Goal: Task Accomplishment & Management: Manage account settings

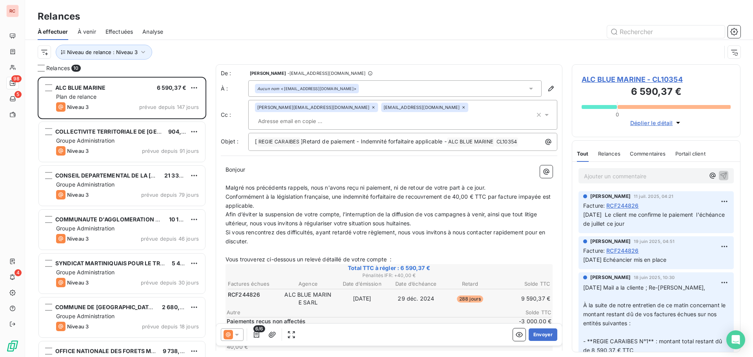
scroll to position [274, 163]
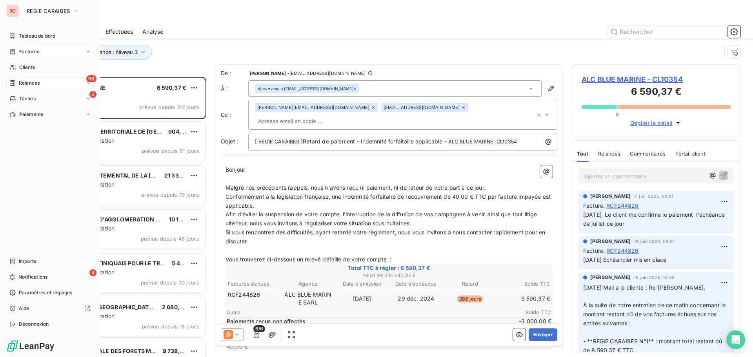
click at [36, 55] on span "Factures" at bounding box center [29, 51] width 20 height 7
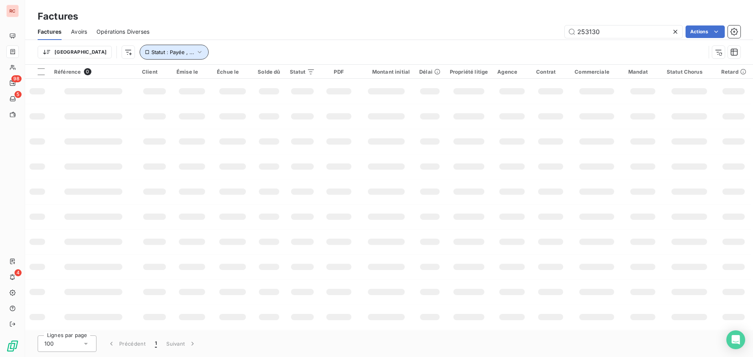
click at [196, 52] on icon "button" at bounding box center [200, 52] width 8 height 8
click at [196, 51] on icon "button" at bounding box center [200, 52] width 8 height 8
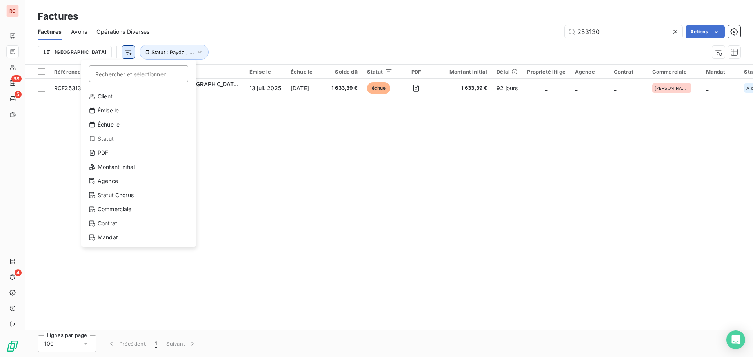
click at [89, 54] on html "RC 98 5 4 Factures Factures Avoirs Opérations Diverses 253130 Actions Trier Rec…" at bounding box center [376, 178] width 753 height 357
click at [127, 207] on div "Commerciale" at bounding box center [138, 209] width 109 height 13
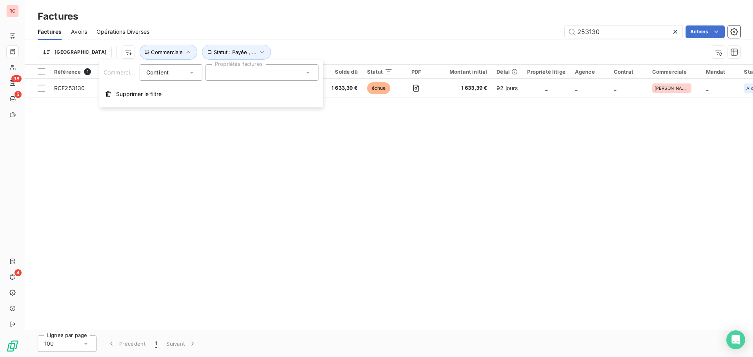
click at [244, 71] on div at bounding box center [261, 72] width 113 height 16
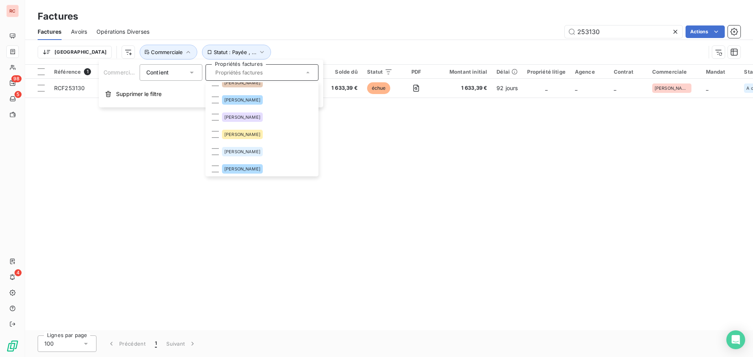
scroll to position [78, 0]
click at [240, 99] on span "[PERSON_NAME]" at bounding box center [242, 99] width 36 height 5
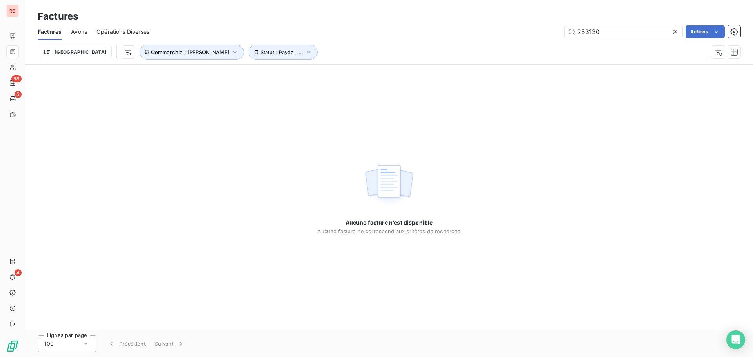
click at [673, 33] on icon at bounding box center [675, 32] width 8 height 8
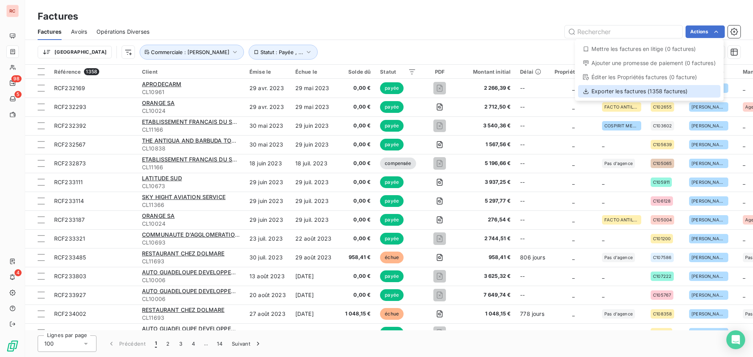
click at [622, 96] on div "Exporter les factures (1358 factures)" at bounding box center [649, 91] width 142 height 13
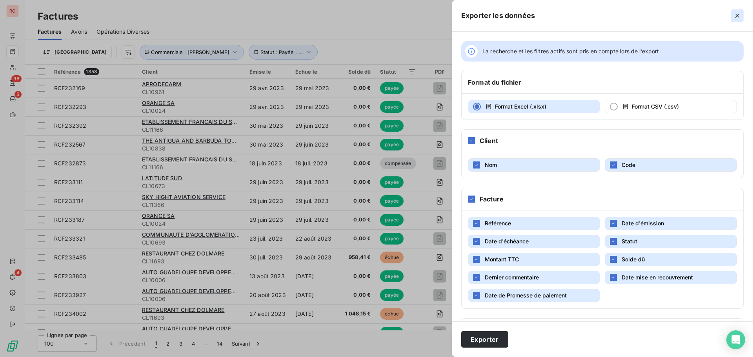
click at [737, 15] on icon "button" at bounding box center [737, 16] width 4 height 4
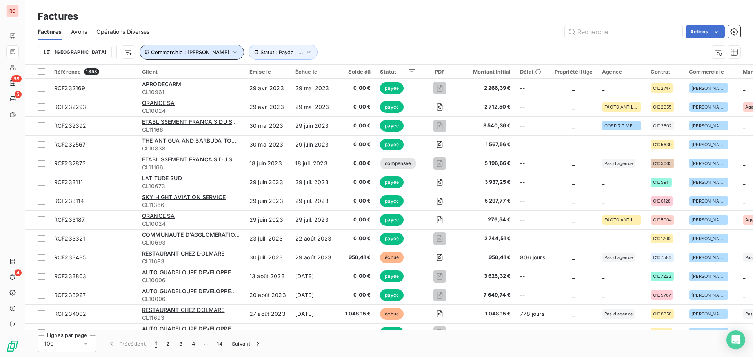
click at [231, 51] on icon "button" at bounding box center [235, 52] width 8 height 8
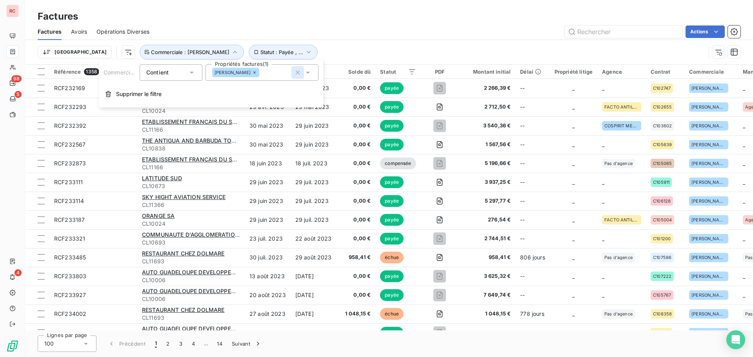
click at [298, 71] on icon "button" at bounding box center [298, 73] width 8 height 8
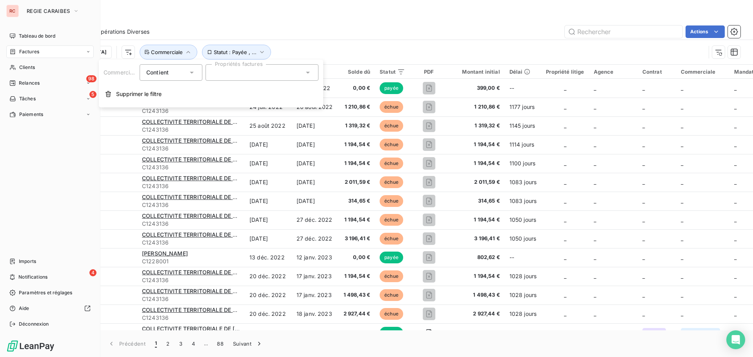
click at [23, 53] on span "Factures" at bounding box center [29, 51] width 20 height 7
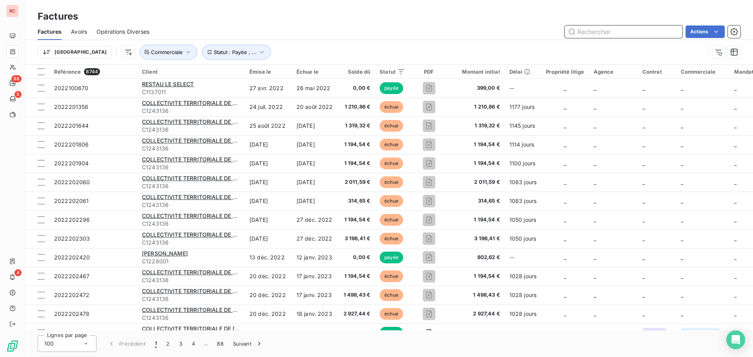
click at [613, 33] on input "text" at bounding box center [624, 31] width 118 height 13
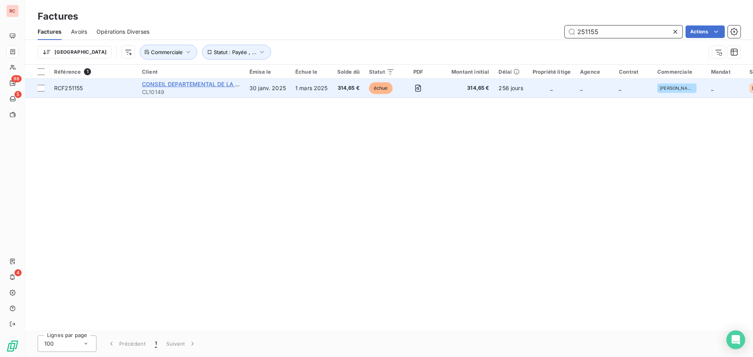
type input "251155"
click at [176, 86] on span "CONSEIL DEPARTEMENTAL DE LA [GEOGRAPHIC_DATA]" at bounding box center [217, 84] width 150 height 7
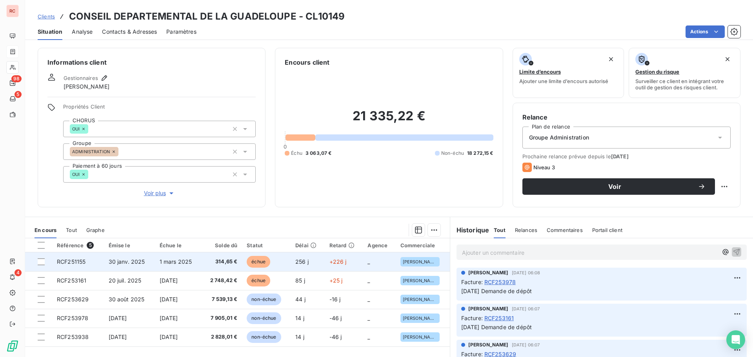
click at [89, 265] on td "RCF251155" at bounding box center [78, 262] width 52 height 19
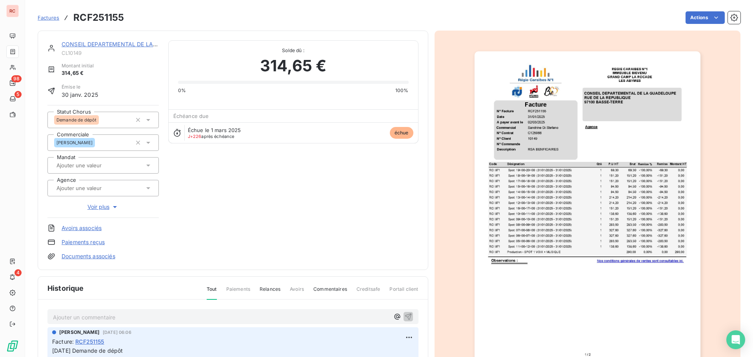
click at [147, 122] on icon at bounding box center [148, 120] width 8 height 8
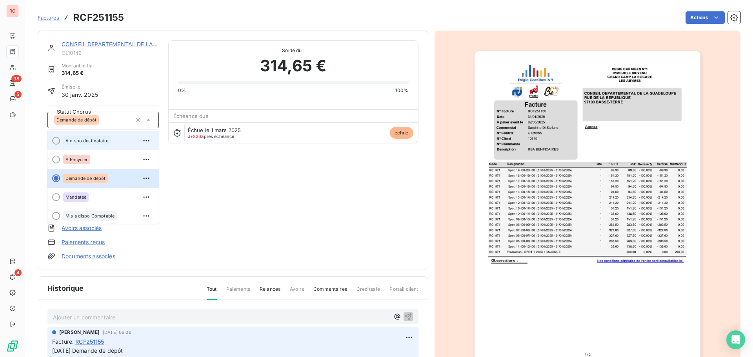
click at [84, 140] on span "A dispo destinataire" at bounding box center [86, 140] width 43 height 5
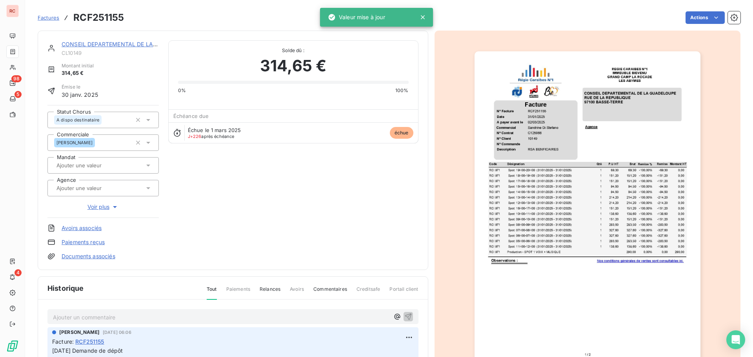
click at [94, 320] on p "Ajouter un commentaire ﻿" at bounding box center [221, 318] width 336 height 10
click at [67, 321] on p "Ajouter un commentaire ﻿" at bounding box center [221, 318] width 336 height 10
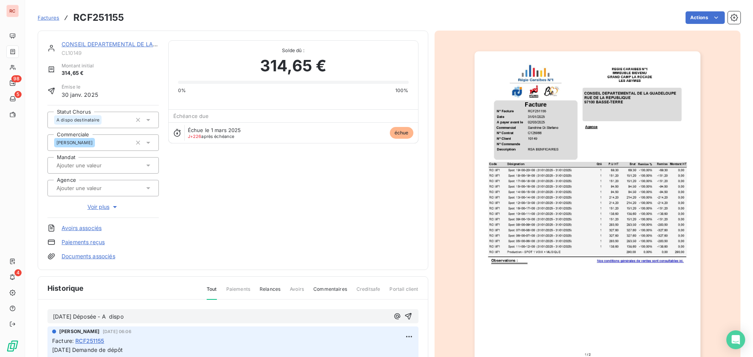
click at [122, 313] on p "[DATE] Déposée - A dispo" at bounding box center [221, 317] width 336 height 9
drag, startPoint x: 140, startPoint y: 316, endPoint x: 111, endPoint y: 318, distance: 28.3
click at [111, 318] on p "[DATE] Déposée - A dispo" at bounding box center [221, 317] width 336 height 9
click at [140, 320] on p "[DATE] Déposée - A dispo" at bounding box center [221, 317] width 336 height 9
drag, startPoint x: 134, startPoint y: 317, endPoint x: 49, endPoint y: 316, distance: 84.3
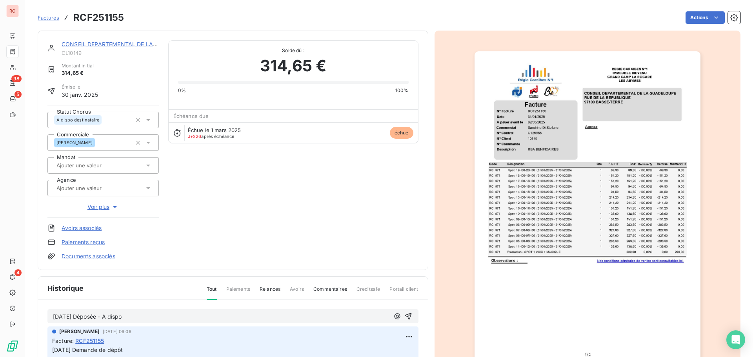
click at [49, 316] on div "[DATE] Déposée - A dispo" at bounding box center [232, 316] width 371 height 15
copy span "[DATE] Déposée - A dispo"
click at [404, 318] on icon "button" at bounding box center [408, 317] width 8 height 8
click at [133, 46] on link "CONSEIL DEPARTEMENTAL DE LA [GEOGRAPHIC_DATA]" at bounding box center [137, 44] width 150 height 7
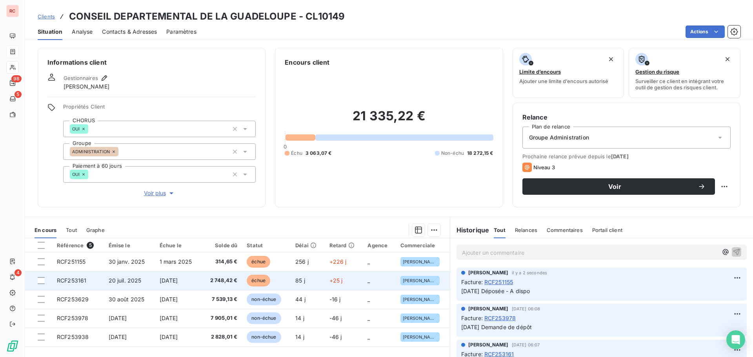
click at [84, 281] on span "RCF253161" at bounding box center [71, 280] width 29 height 7
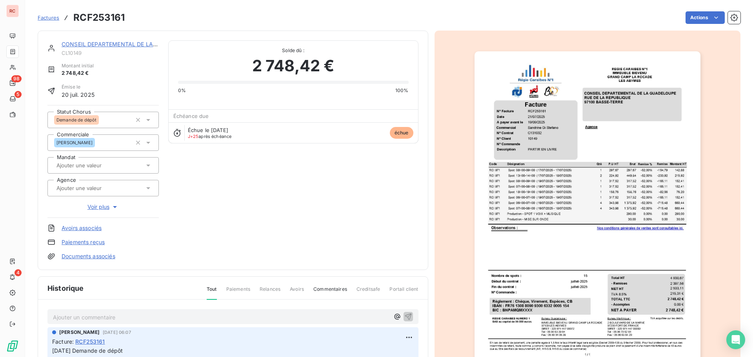
click at [145, 120] on icon at bounding box center [148, 120] width 8 height 8
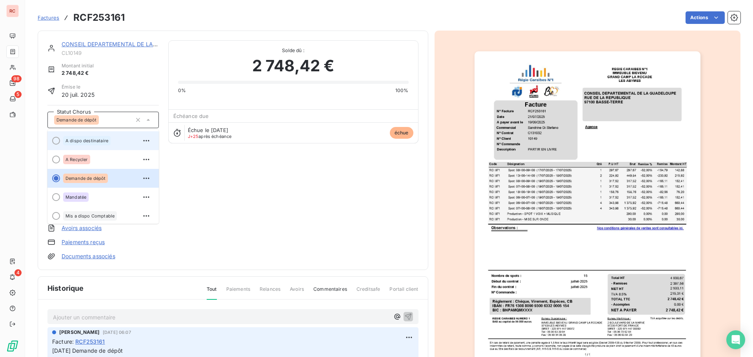
click at [88, 142] on span "A dispo destinataire" at bounding box center [86, 140] width 43 height 5
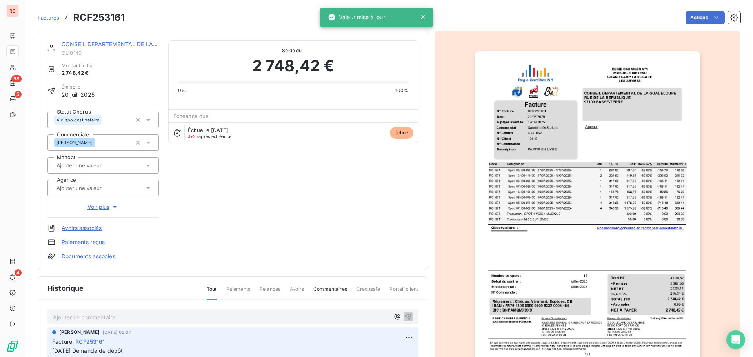
click at [60, 316] on p "Ajouter un commentaire ﻿" at bounding box center [221, 318] width 336 height 10
click at [405, 317] on icon "button" at bounding box center [408, 316] width 7 height 7
click at [89, 44] on link "CONSEIL DEPARTEMENTAL DE LA [GEOGRAPHIC_DATA]" at bounding box center [137, 44] width 150 height 7
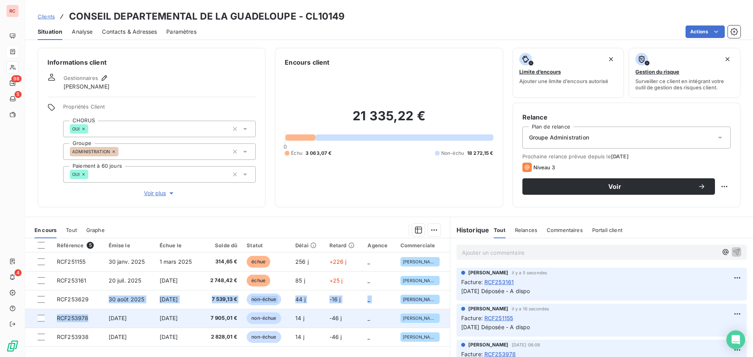
drag, startPoint x: 97, startPoint y: 305, endPoint x: 92, endPoint y: 312, distance: 9.3
click at [92, 312] on tbody "RCF251155 [DATE] [DATE] 314,65 € échue 256 j +226 j _ [PERSON_NAME] RCF253161 […" at bounding box center [237, 300] width 425 height 94
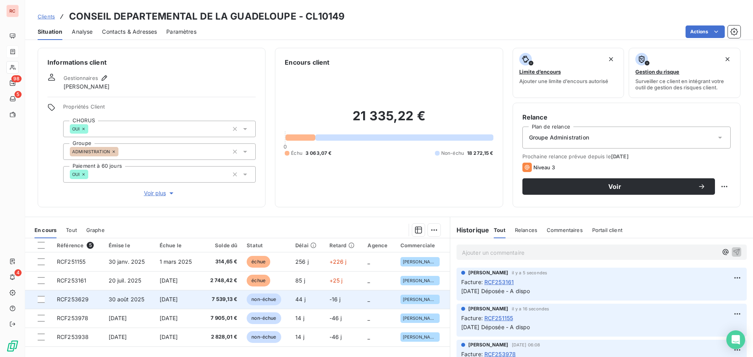
click at [78, 300] on span "RCF253629" at bounding box center [73, 299] width 32 height 7
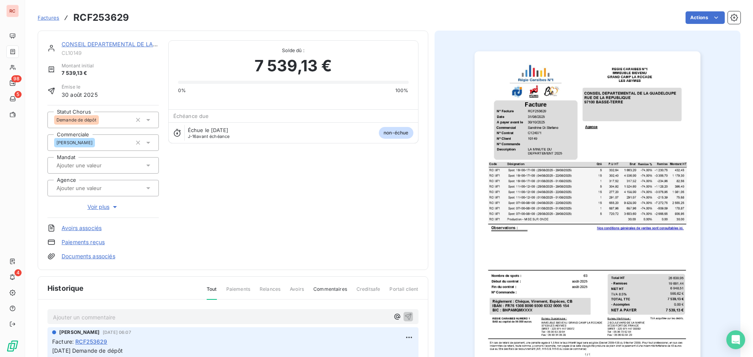
click at [149, 120] on icon at bounding box center [148, 120] width 8 height 8
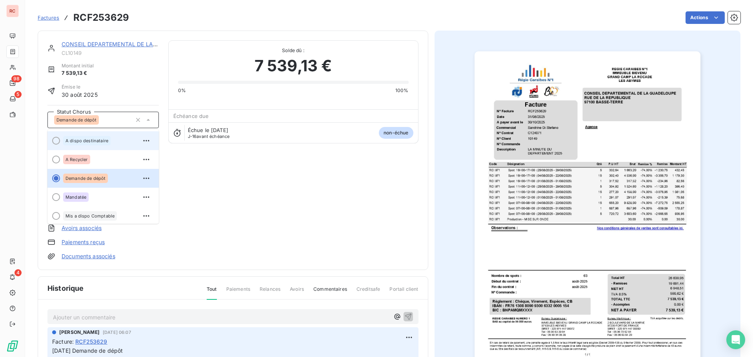
click at [94, 143] on div "A dispo destinataire" at bounding box center [86, 140] width 47 height 9
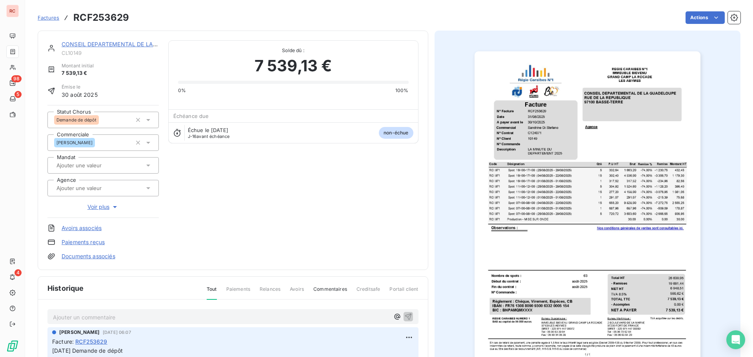
click at [78, 317] on p "Ajouter un commentaire ﻿" at bounding box center [221, 318] width 336 height 10
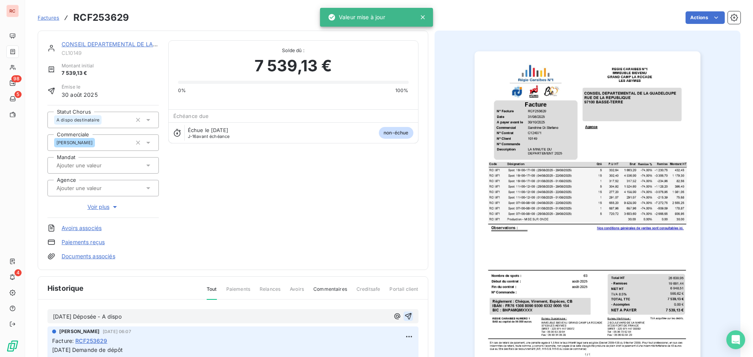
click at [407, 316] on icon "button" at bounding box center [408, 316] width 7 height 7
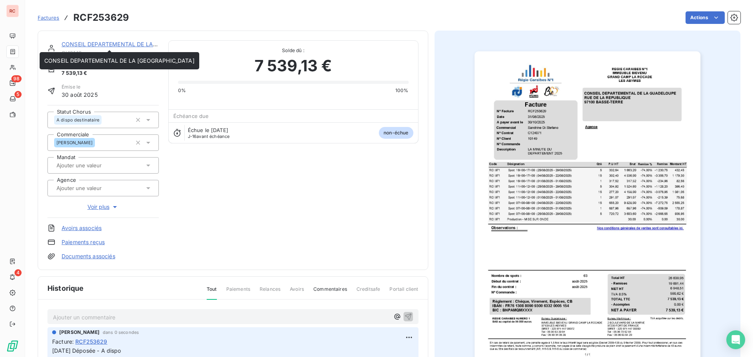
click at [85, 42] on link "CONSEIL DEPARTEMENTAL DE LA [GEOGRAPHIC_DATA]" at bounding box center [137, 44] width 150 height 7
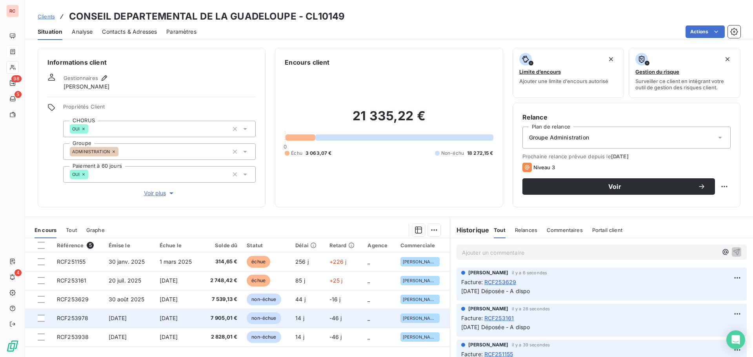
click at [104, 320] on td "[DATE]" at bounding box center [129, 318] width 51 height 19
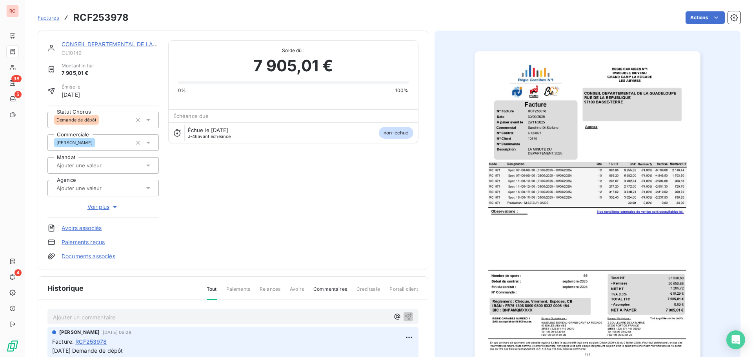
click at [73, 316] on p "Ajouter un commentaire ﻿" at bounding box center [221, 318] width 336 height 10
click at [147, 116] on icon at bounding box center [148, 120] width 8 height 8
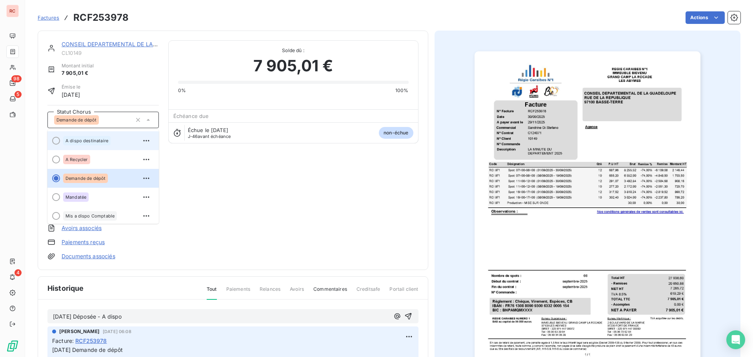
click at [99, 145] on div "A dispo destinataire" at bounding box center [86, 140] width 47 height 9
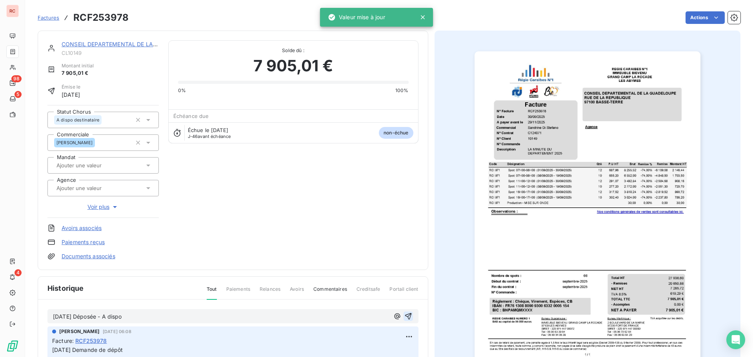
click at [407, 316] on icon "button" at bounding box center [408, 317] width 8 height 8
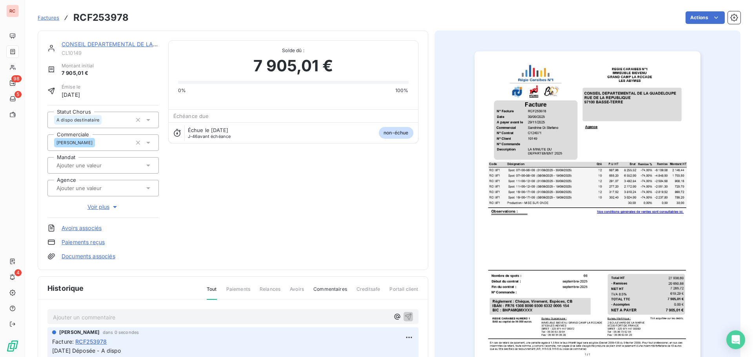
click at [96, 47] on link "CONSEIL DEPARTEMENTAL DE LA [GEOGRAPHIC_DATA]" at bounding box center [137, 44] width 150 height 7
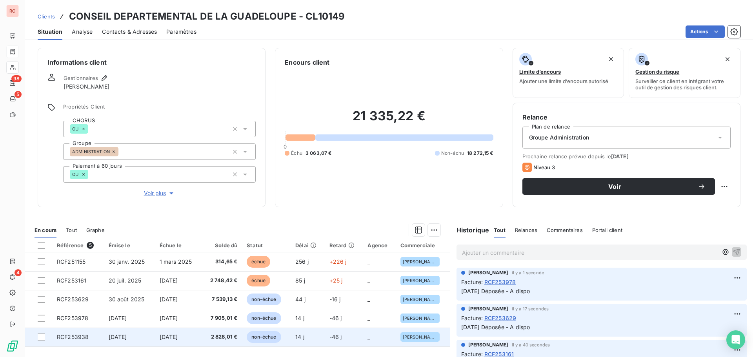
click at [147, 337] on td "[DATE]" at bounding box center [129, 337] width 51 height 19
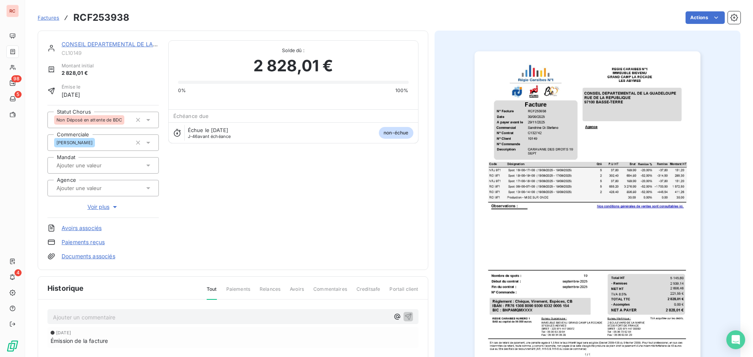
click at [145, 116] on icon at bounding box center [148, 120] width 8 height 8
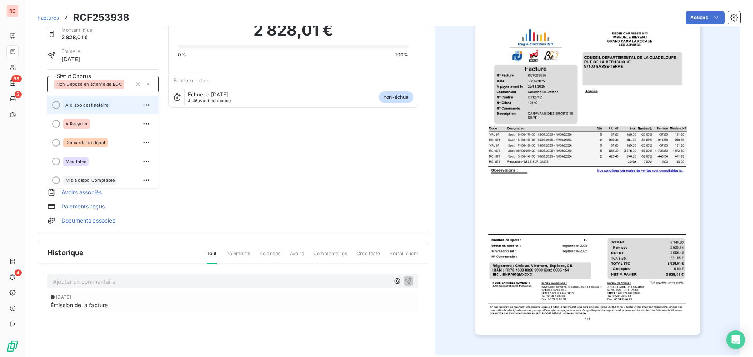
click at [89, 104] on span "A dispo destinataire" at bounding box center [86, 105] width 43 height 5
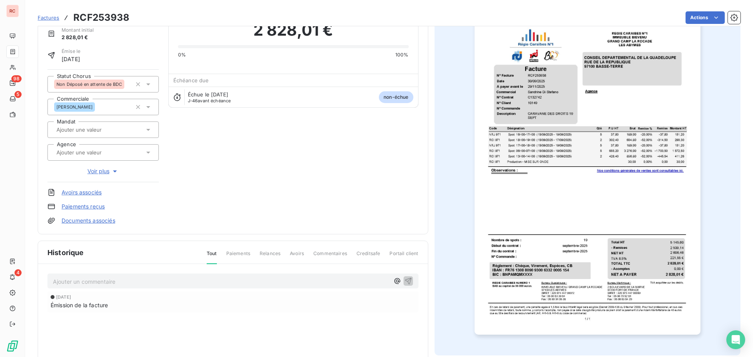
click at [89, 274] on div "Ajouter un commentaire ﻿" at bounding box center [232, 281] width 371 height 15
click at [89, 278] on p "Ajouter un commentaire ﻿" at bounding box center [221, 282] width 336 height 10
click at [407, 281] on icon "button" at bounding box center [408, 281] width 8 height 8
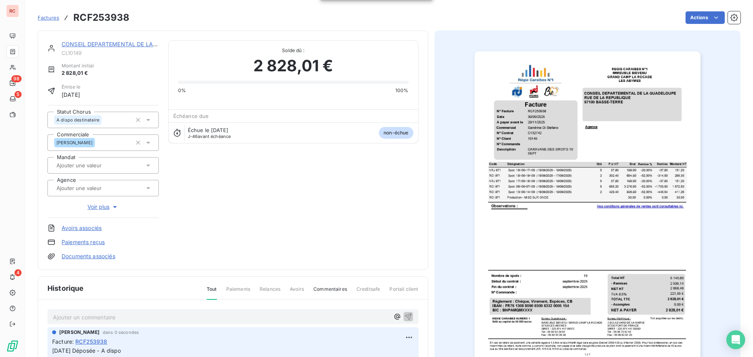
click at [75, 44] on link "CONSEIL DEPARTEMENTAL DE LA [GEOGRAPHIC_DATA]" at bounding box center [137, 44] width 150 height 7
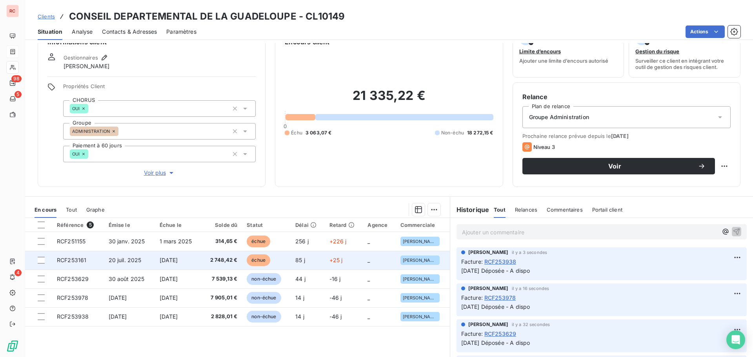
scroll to position [39, 0]
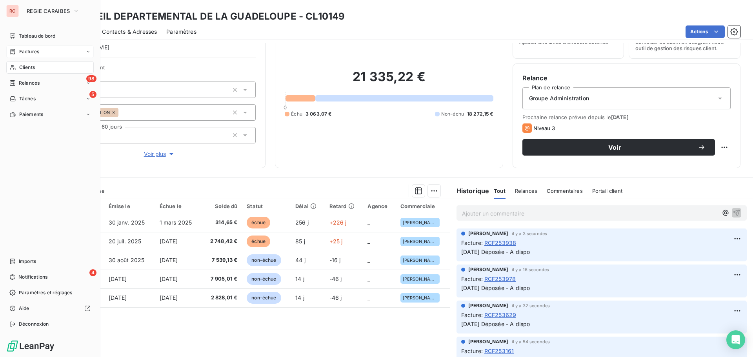
click at [29, 53] on span "Factures" at bounding box center [29, 51] width 20 height 7
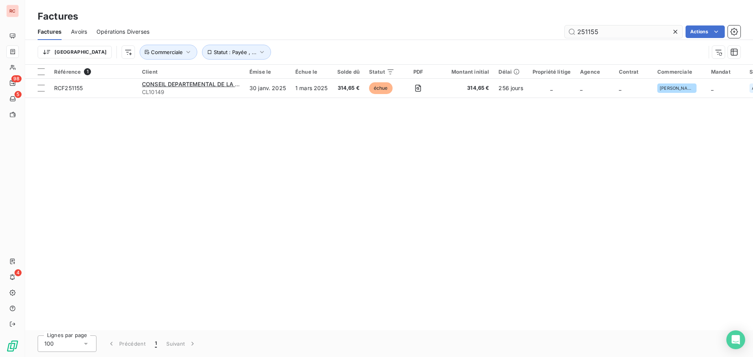
drag, startPoint x: 609, startPoint y: 35, endPoint x: 584, endPoint y: 34, distance: 24.7
click at [584, 34] on input "251155" at bounding box center [624, 31] width 118 height 13
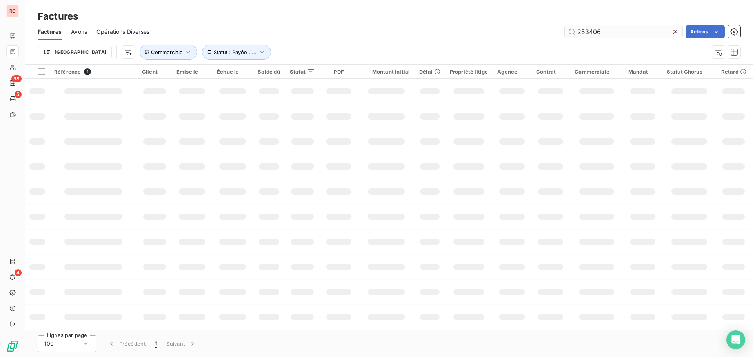
type input "253406"
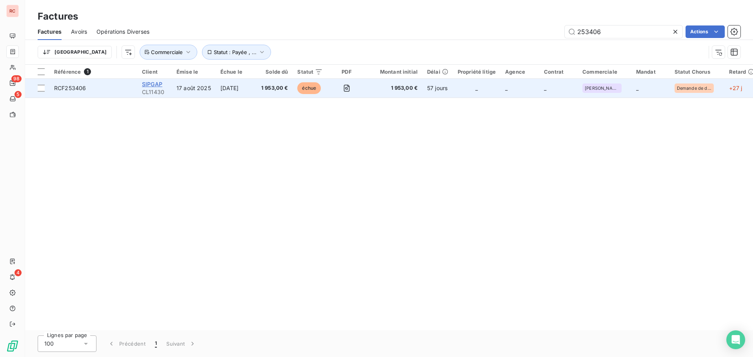
click at [150, 85] on span "SIPGAP" at bounding box center [152, 84] width 20 height 7
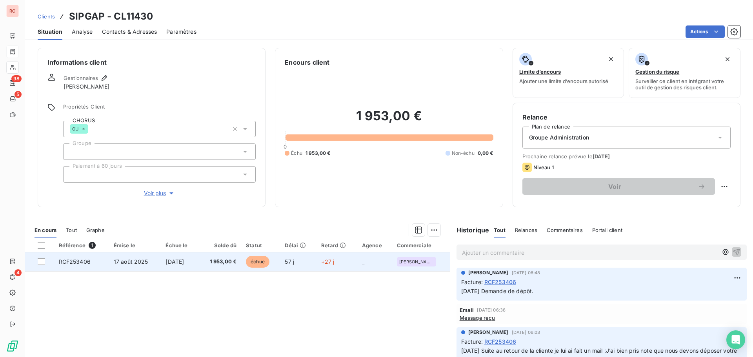
click at [127, 262] on span "17 août 2025" at bounding box center [131, 261] width 35 height 7
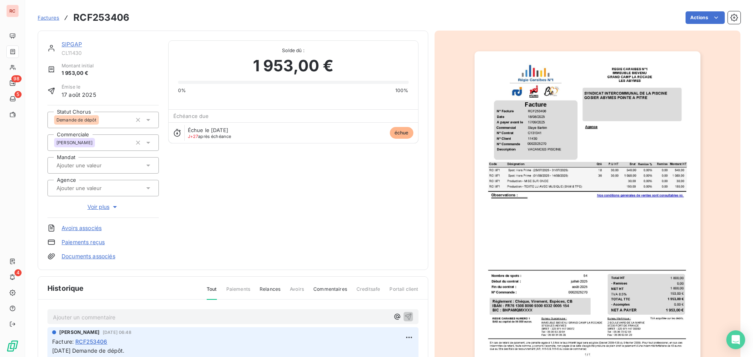
click at [151, 118] on div "Demande de dépôt" at bounding box center [102, 120] width 111 height 16
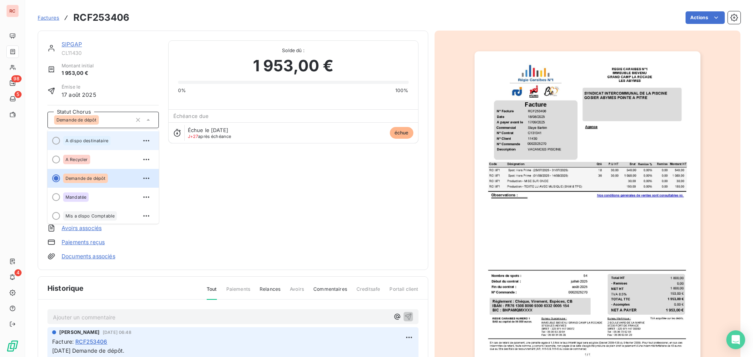
click at [115, 138] on div "A dispo destinataire" at bounding box center [107, 140] width 89 height 13
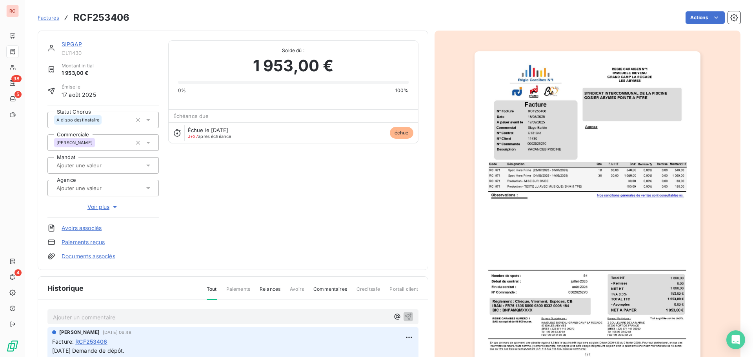
click at [102, 320] on p "Ajouter un commentaire ﻿" at bounding box center [221, 318] width 336 height 10
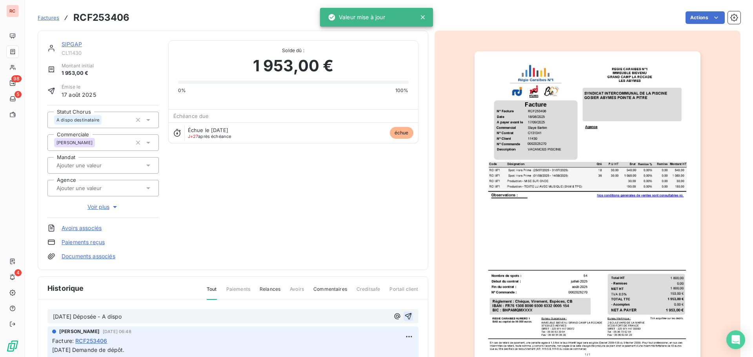
click at [404, 316] on icon "button" at bounding box center [408, 317] width 8 height 8
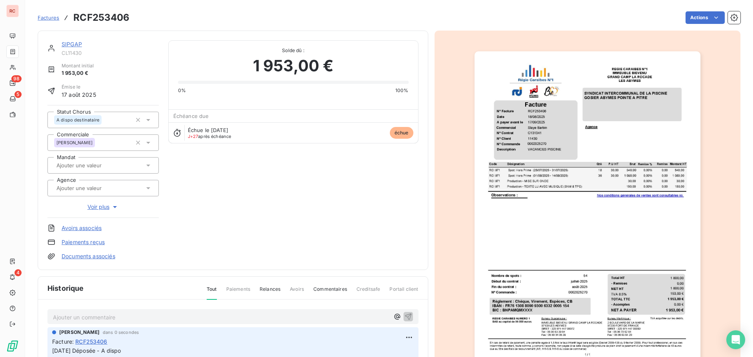
click at [48, 18] on span "Factures" at bounding box center [49, 18] width 22 height 6
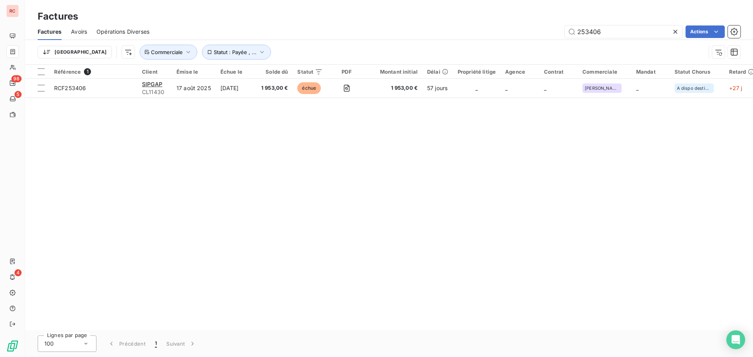
drag, startPoint x: 607, startPoint y: 30, endPoint x: 551, endPoint y: 39, distance: 56.3
click at [551, 39] on div "Factures Avoirs Opérations Diverses 253406 Actions" at bounding box center [389, 32] width 728 height 16
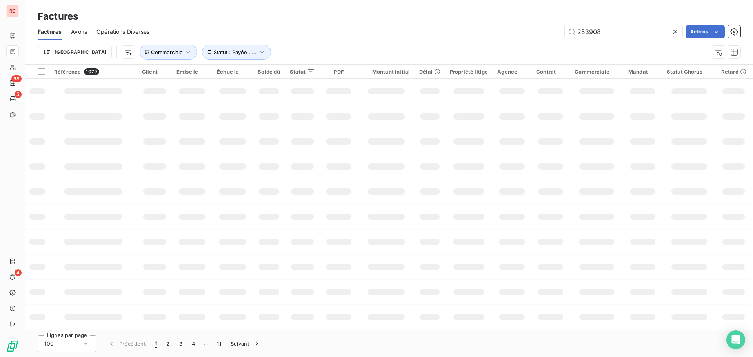
type input "253908"
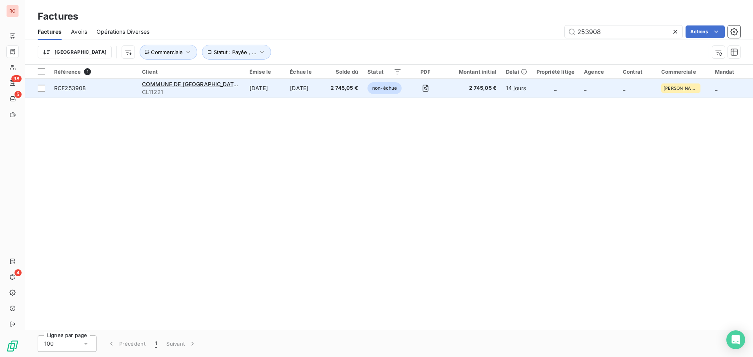
click at [195, 88] on span "CL11221" at bounding box center [191, 92] width 98 height 8
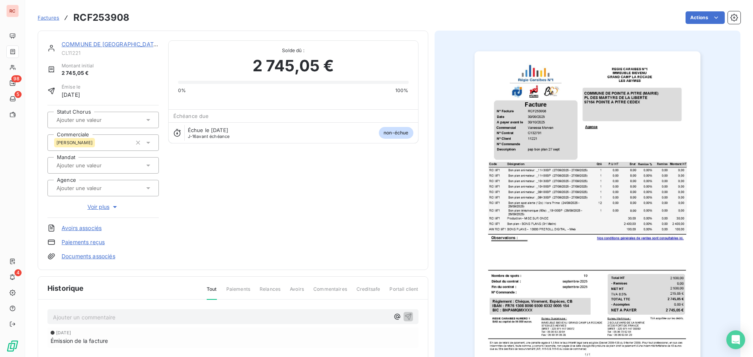
click at [148, 122] on icon at bounding box center [148, 120] width 8 height 8
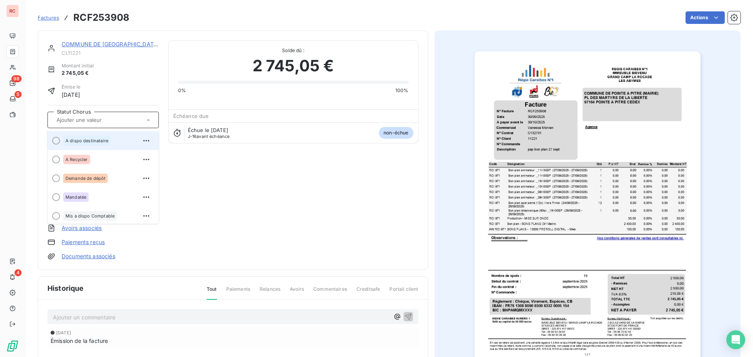
click at [107, 138] on div "A dispo destinataire" at bounding box center [86, 140] width 47 height 9
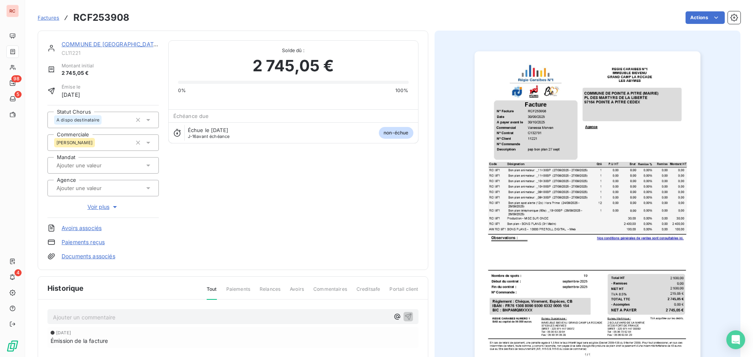
drag, startPoint x: 92, startPoint y: 318, endPoint x: 70, endPoint y: 315, distance: 21.8
click at [70, 315] on p "Ajouter un commentaire ﻿" at bounding box center [221, 318] width 336 height 10
click at [407, 316] on icon "button" at bounding box center [408, 316] width 7 height 7
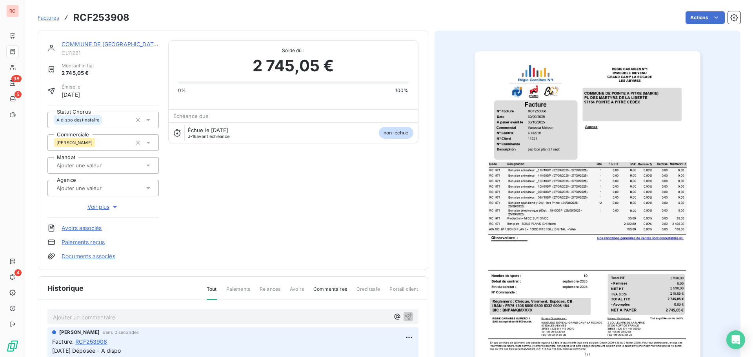
click at [47, 17] on span "Factures" at bounding box center [49, 18] width 22 height 6
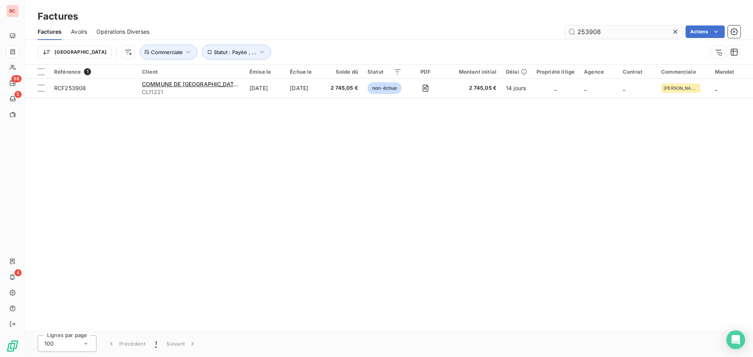
drag, startPoint x: 611, startPoint y: 31, endPoint x: 587, endPoint y: 31, distance: 24.3
click at [587, 31] on input "253908" at bounding box center [624, 31] width 118 height 13
click at [608, 32] on input "253908" at bounding box center [624, 31] width 118 height 13
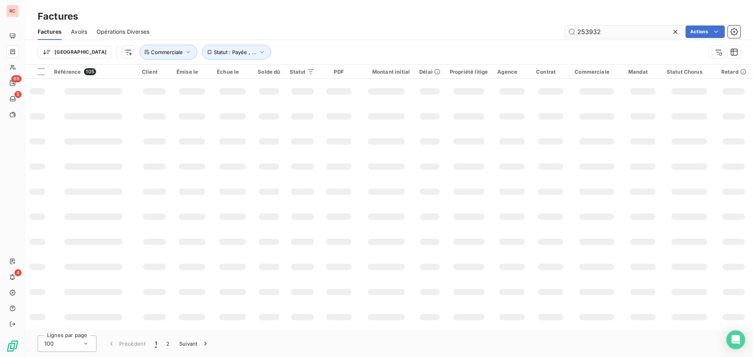
type input "253932"
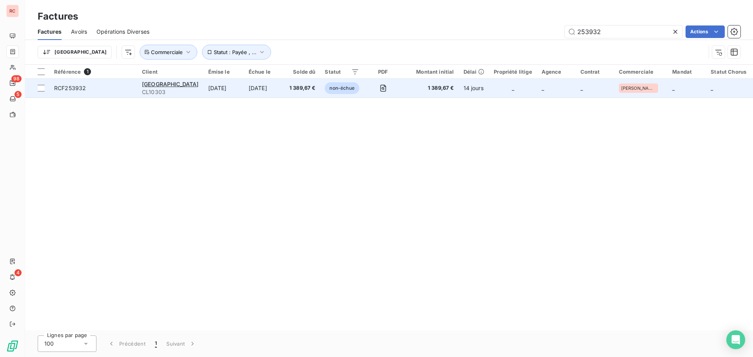
click at [190, 88] on span "CL10303" at bounding box center [170, 92] width 57 height 8
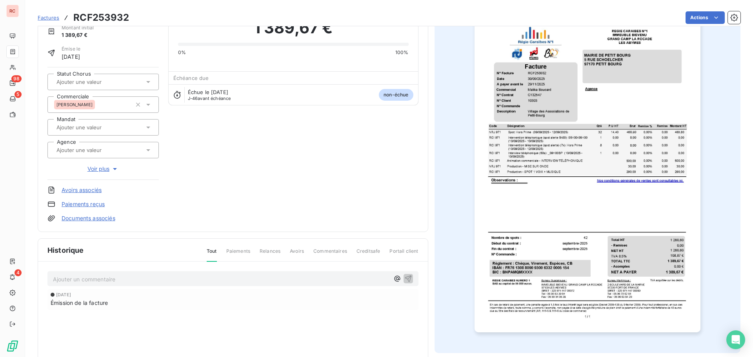
scroll to position [40, 0]
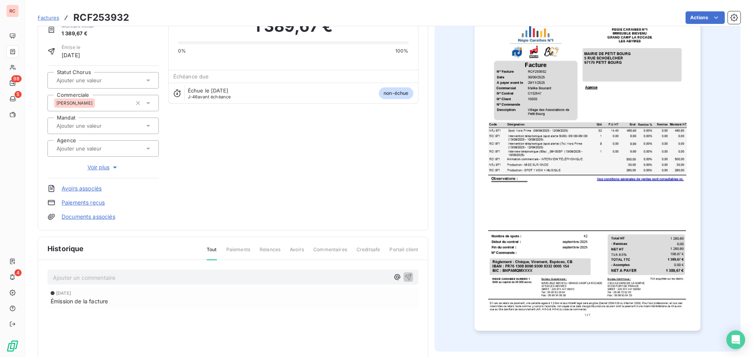
click at [144, 83] on icon at bounding box center [148, 80] width 8 height 8
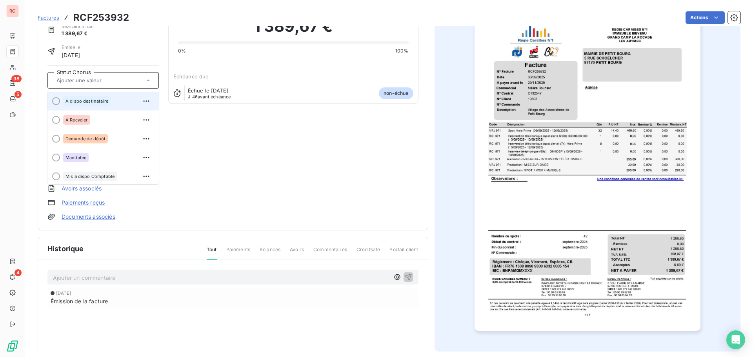
click at [123, 100] on div "A dispo destinataire" at bounding box center [107, 101] width 89 height 13
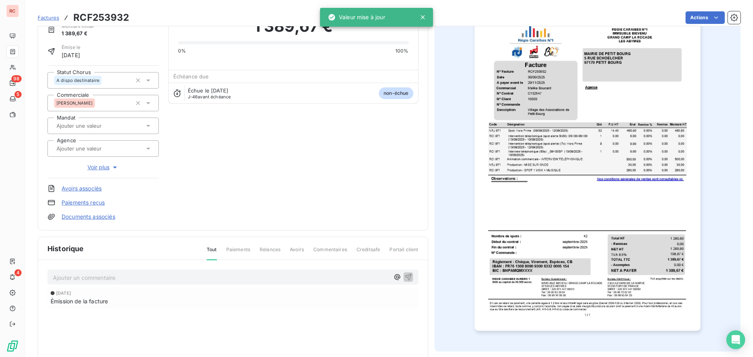
click at [93, 278] on p "Ajouter un commentaire ﻿" at bounding box center [221, 278] width 336 height 10
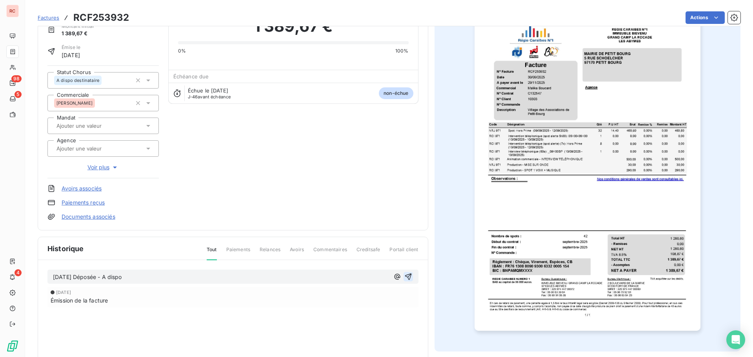
click at [404, 280] on icon "button" at bounding box center [408, 277] width 8 height 8
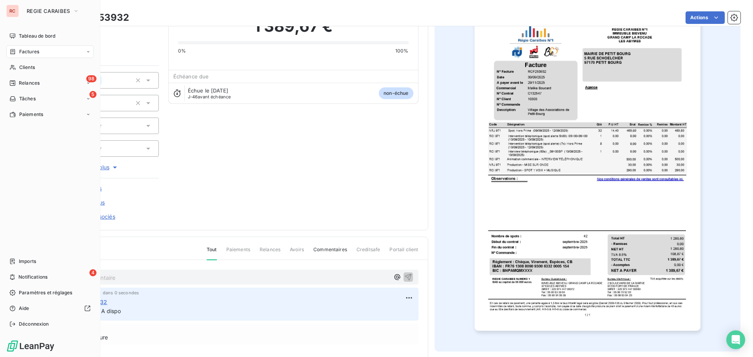
click at [24, 53] on span "Factures" at bounding box center [29, 51] width 20 height 7
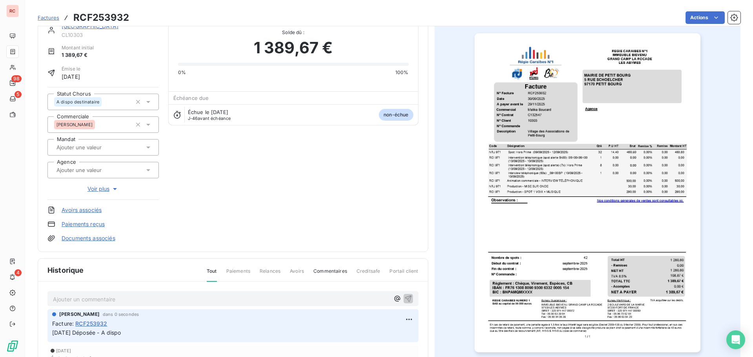
scroll to position [0, 0]
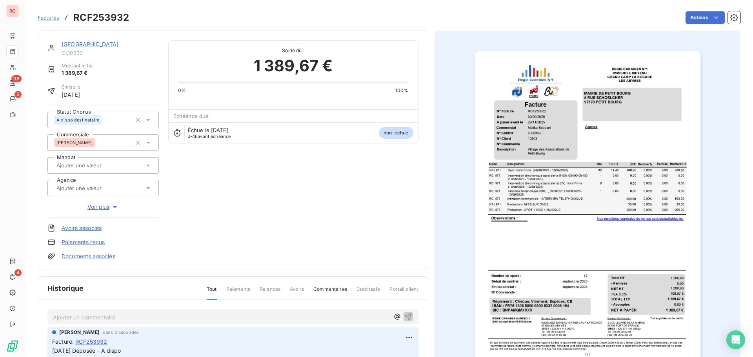
click at [39, 16] on span "Factures" at bounding box center [49, 18] width 22 height 6
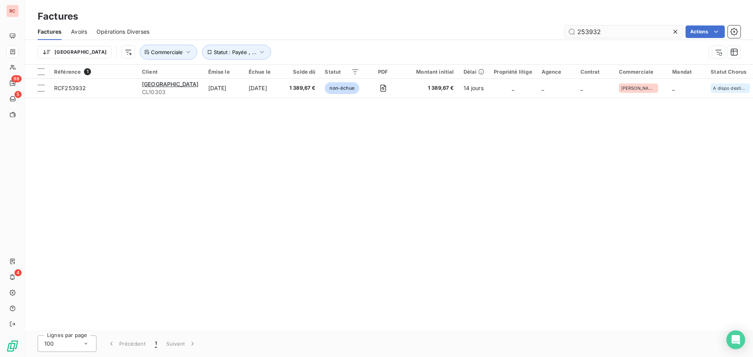
drag, startPoint x: 681, startPoint y: 29, endPoint x: 677, endPoint y: 32, distance: 4.6
click at [679, 31] on div at bounding box center [676, 31] width 11 height 13
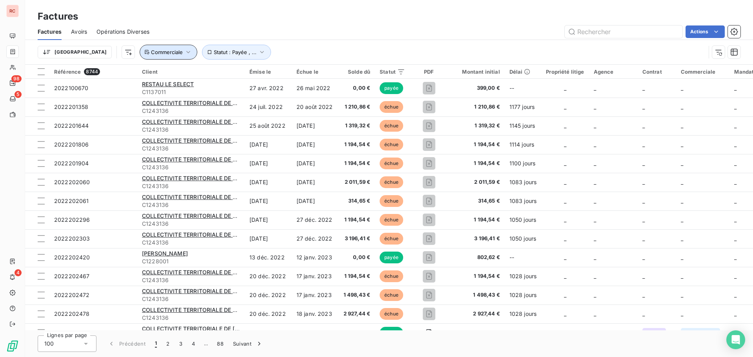
click at [141, 47] on button "Commerciale" at bounding box center [169, 52] width 58 height 15
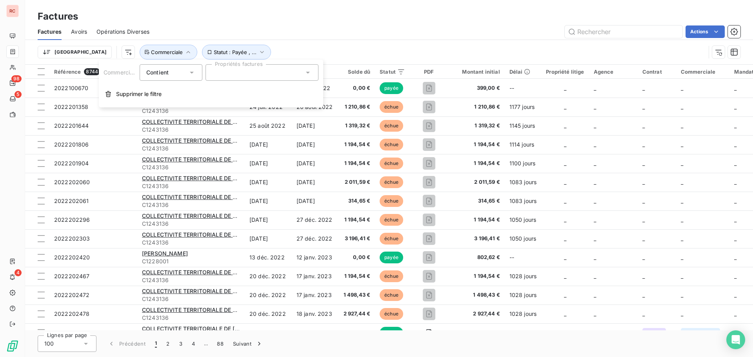
click at [234, 77] on div at bounding box center [261, 72] width 113 height 16
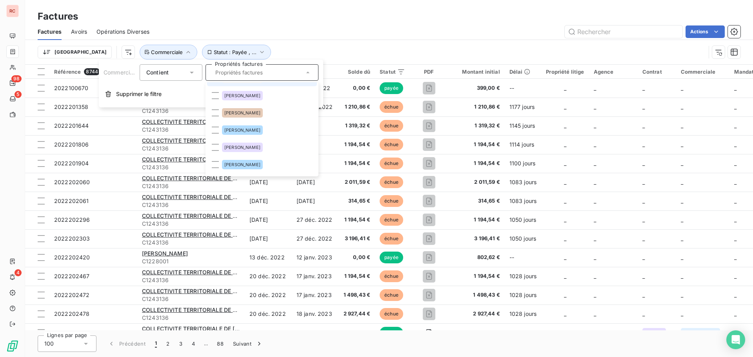
scroll to position [118, 0]
click at [239, 133] on div "[PERSON_NAME]" at bounding box center [242, 129] width 41 height 9
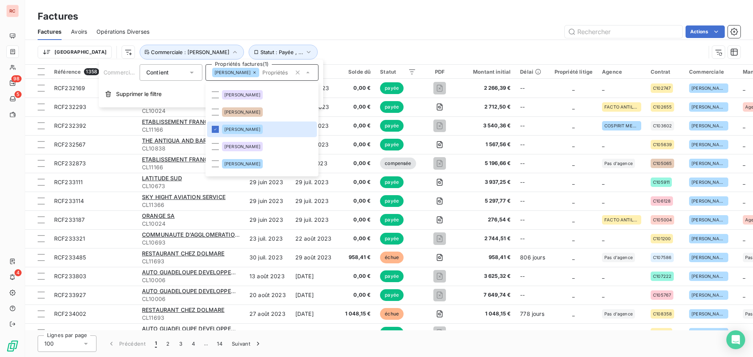
click at [505, 15] on div "Factures" at bounding box center [389, 16] width 728 height 14
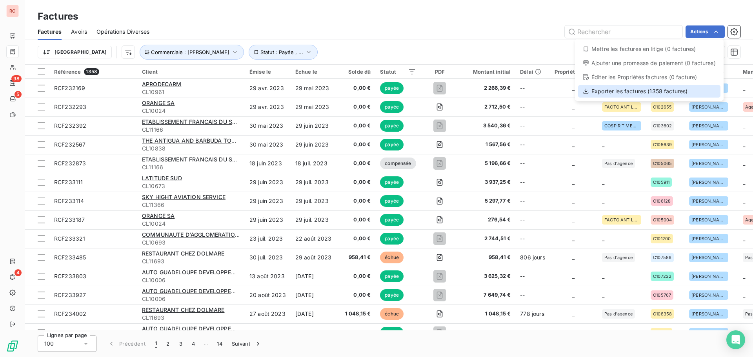
click at [671, 92] on div "Exporter les factures (1358 factures)" at bounding box center [649, 91] width 142 height 13
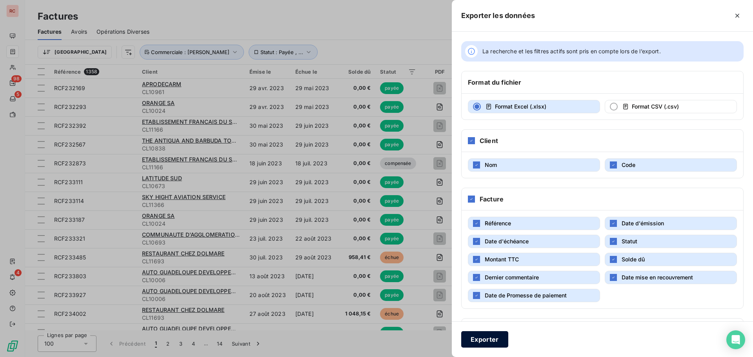
click at [491, 342] on button "Exporter" at bounding box center [484, 339] width 47 height 16
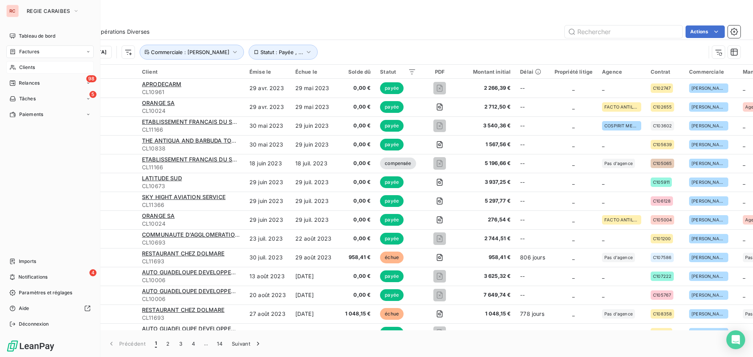
click at [23, 65] on span "Clients" at bounding box center [27, 67] width 16 height 7
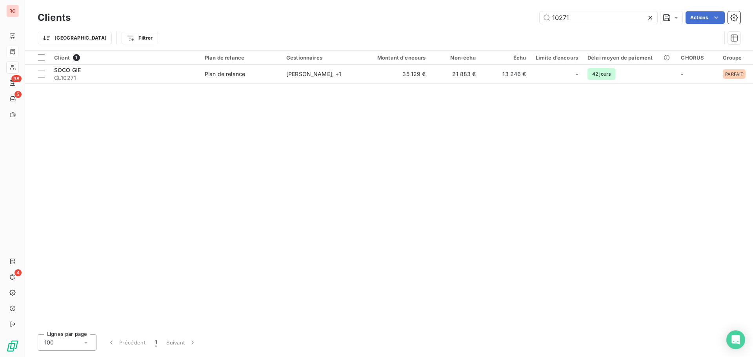
drag, startPoint x: 574, startPoint y: 21, endPoint x: 560, endPoint y: 26, distance: 15.9
click at [560, 26] on div "Clients 10271 Actions Trier Filtrer" at bounding box center [389, 29] width 703 height 41
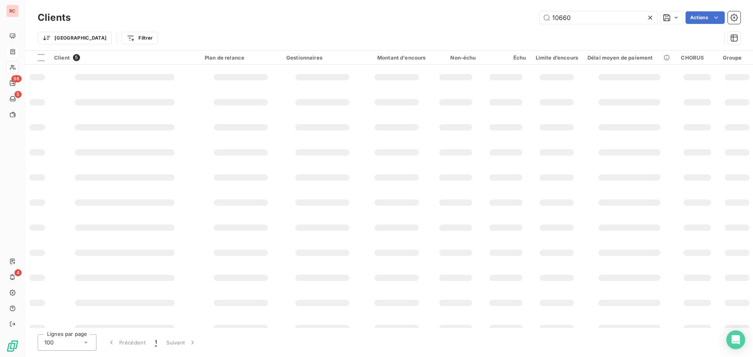
type input "10660"
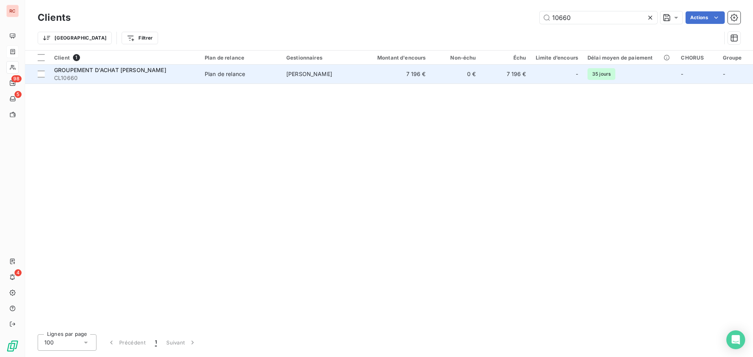
click at [202, 80] on td "Plan de relance" at bounding box center [241, 74] width 82 height 19
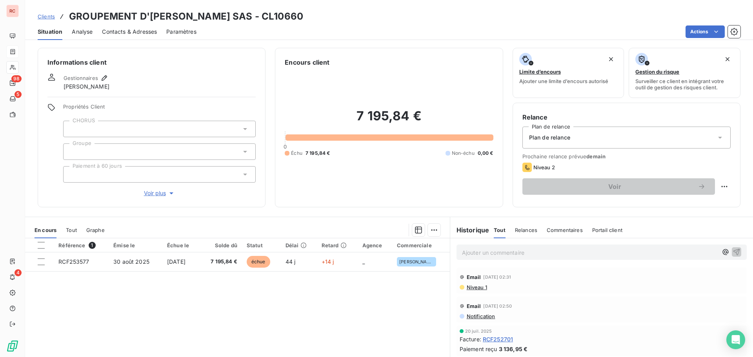
click at [149, 35] on span "Contacts & Adresses" at bounding box center [129, 32] width 55 height 8
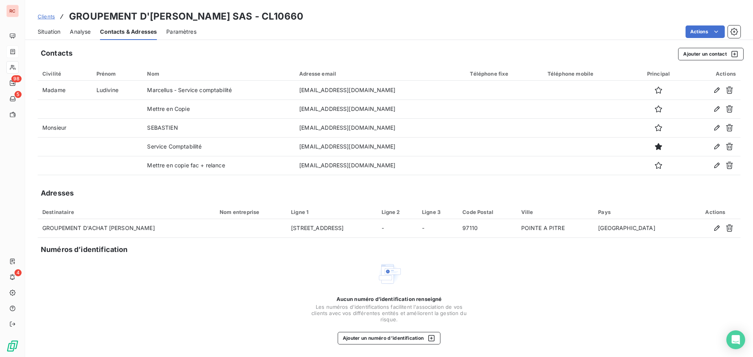
click at [47, 17] on span "Clients" at bounding box center [46, 16] width 17 height 6
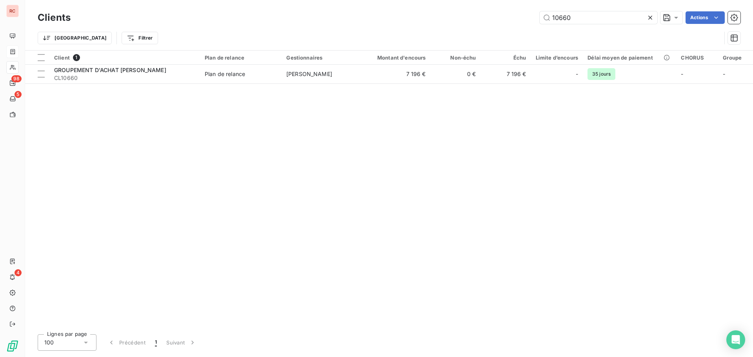
drag, startPoint x: 582, startPoint y: 21, endPoint x: 524, endPoint y: 16, distance: 58.6
click at [524, 16] on div "10660 Actions" at bounding box center [410, 17] width 660 height 13
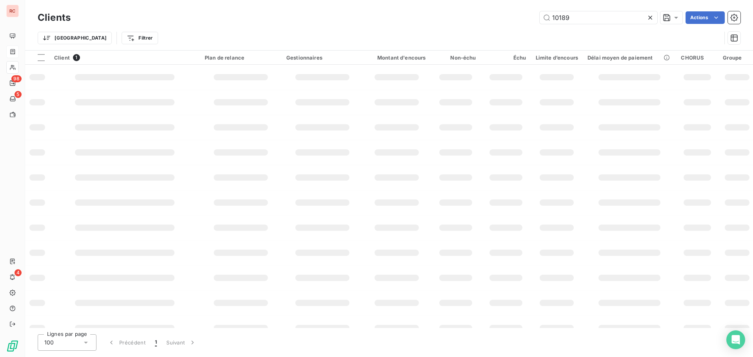
type input "10189"
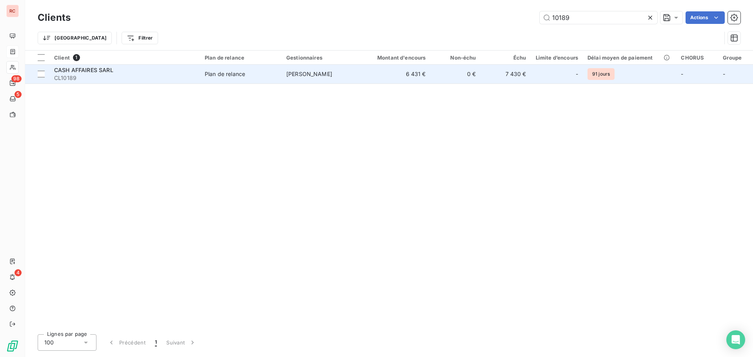
click at [238, 77] on div "Plan de relance" at bounding box center [225, 74] width 40 height 8
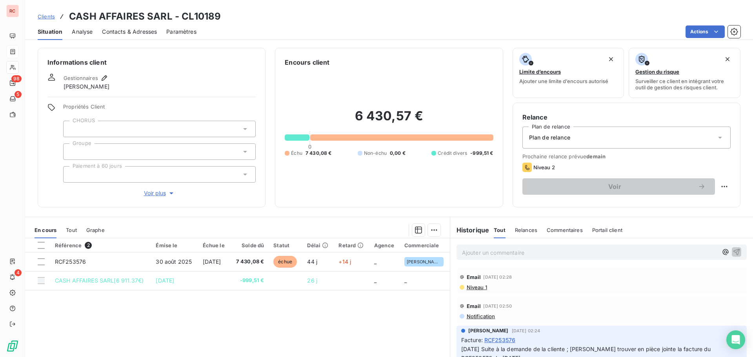
click at [474, 288] on span "Niveau 1" at bounding box center [476, 287] width 21 height 6
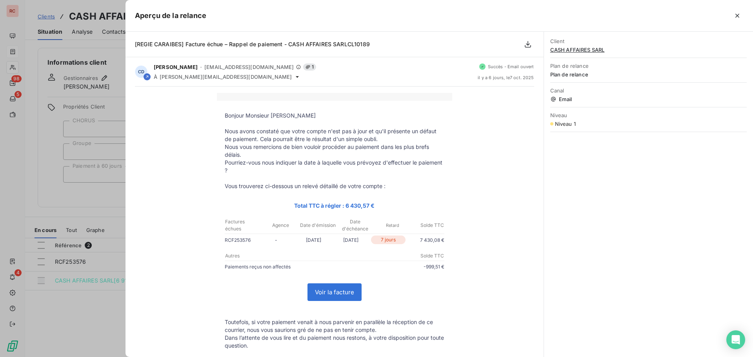
click at [98, 305] on div at bounding box center [376, 178] width 753 height 357
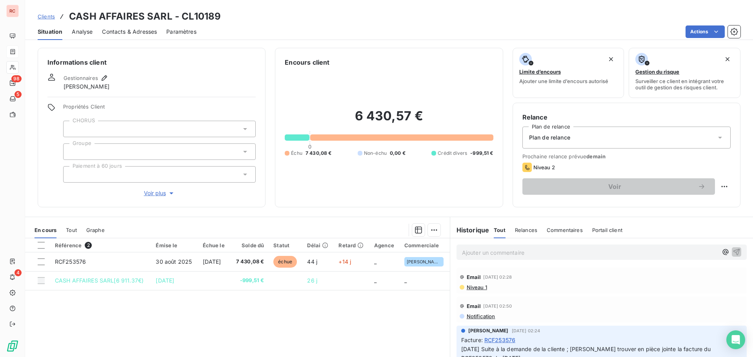
click at [142, 30] on span "Contacts & Adresses" at bounding box center [129, 32] width 55 height 8
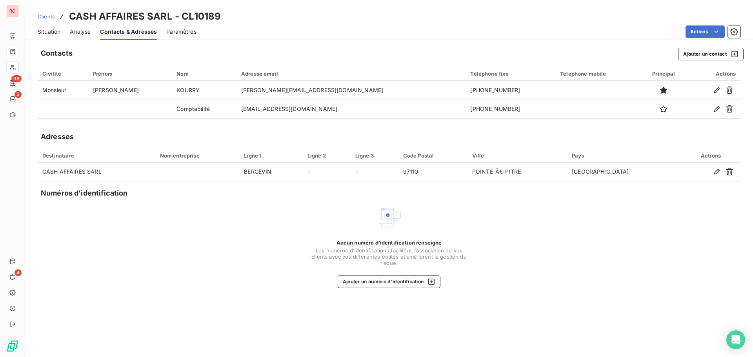
click at [46, 35] on span "Situation" at bounding box center [49, 32] width 23 height 8
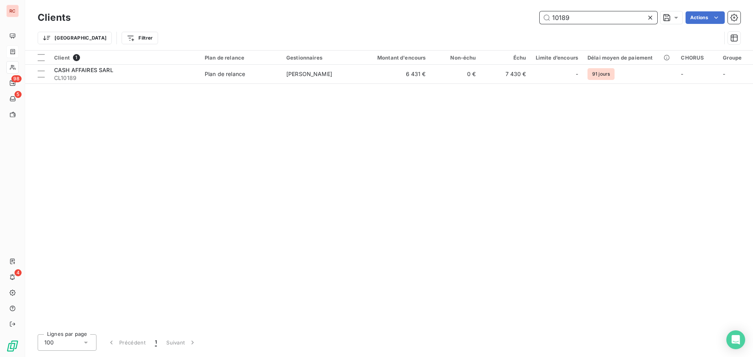
drag, startPoint x: 573, startPoint y: 16, endPoint x: 565, endPoint y: 18, distance: 8.1
click at [565, 18] on input "10189" at bounding box center [599, 17] width 118 height 13
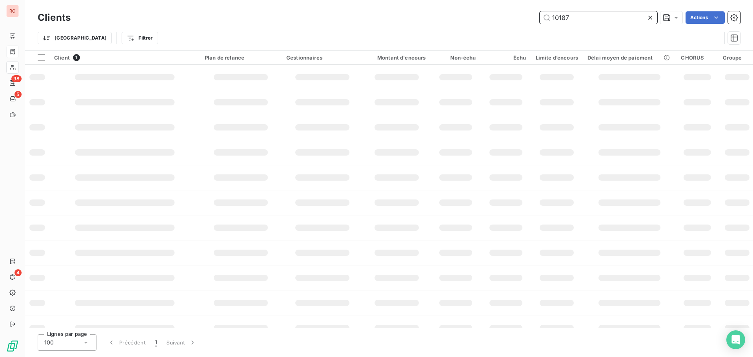
type input "10187"
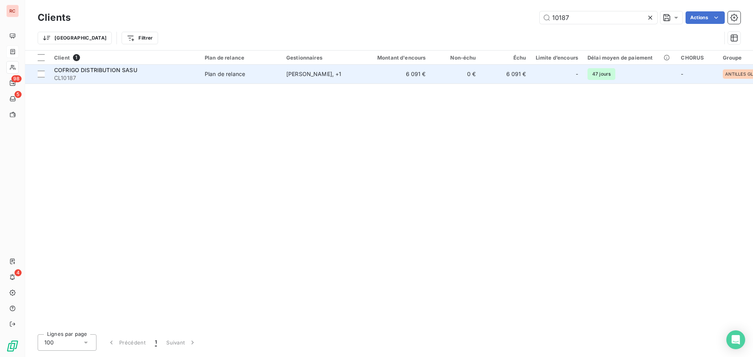
click at [119, 68] on span "COFRIGO DISTRIBUTION SASU" at bounding box center [95, 70] width 83 height 7
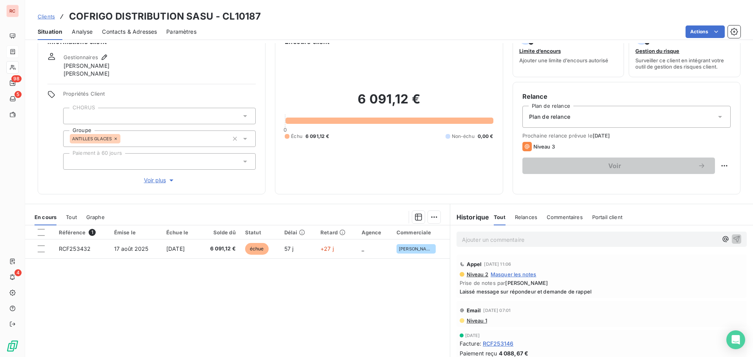
scroll to position [39, 0]
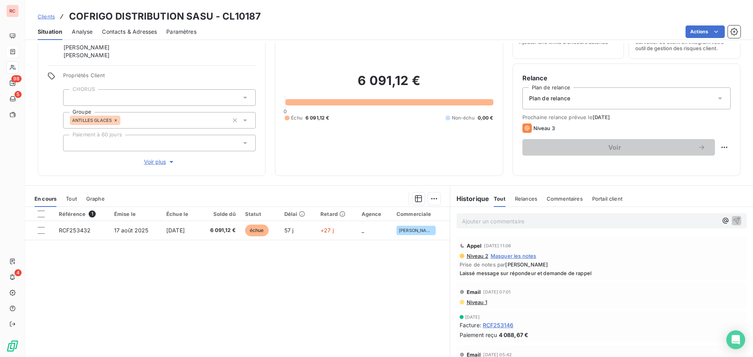
click at [143, 33] on span "Contacts & Adresses" at bounding box center [129, 32] width 55 height 8
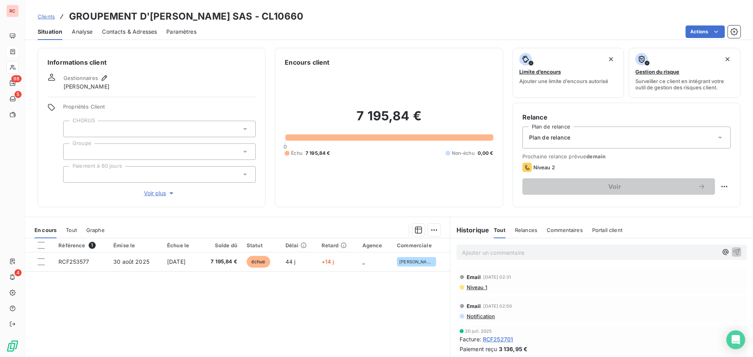
click at [47, 15] on span "Clients" at bounding box center [46, 16] width 17 height 6
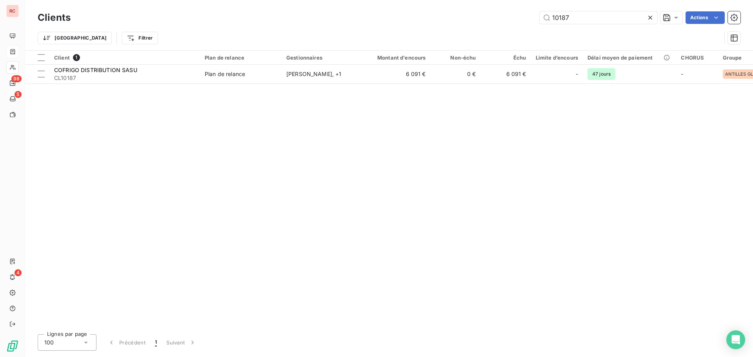
drag, startPoint x: 587, startPoint y: 23, endPoint x: 524, endPoint y: 26, distance: 63.2
click at [524, 26] on div "Clients 10187 Actions Trier Filtrer" at bounding box center [389, 29] width 703 height 41
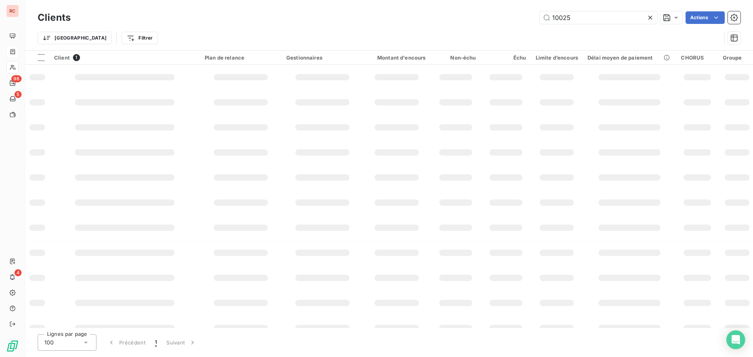
type input "10025"
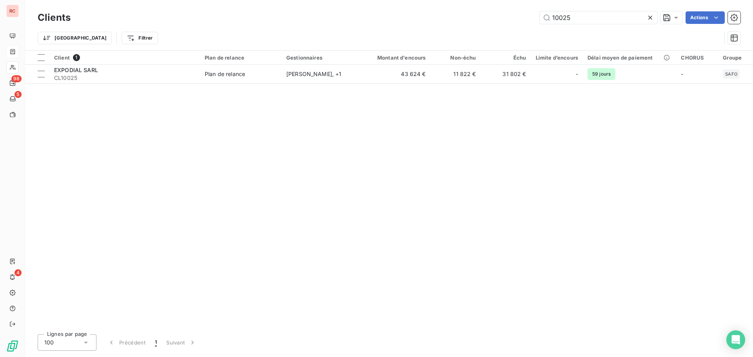
click at [285, 88] on div "Client 1 Plan de relance Gestionnaires Montant d'encours Non-échu Échu Limite d…" at bounding box center [389, 190] width 728 height 278
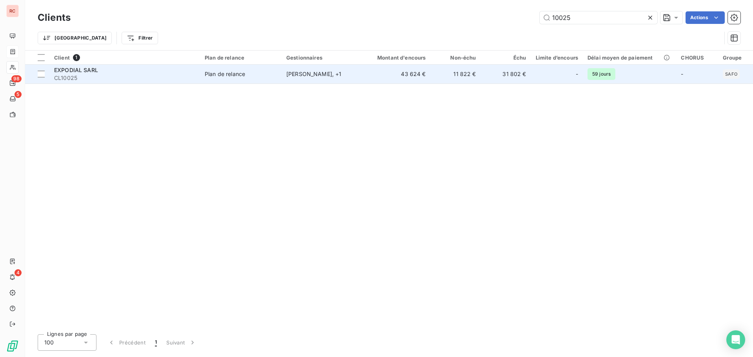
click at [285, 81] on td "[PERSON_NAME] , + 1" at bounding box center [323, 74] width 82 height 19
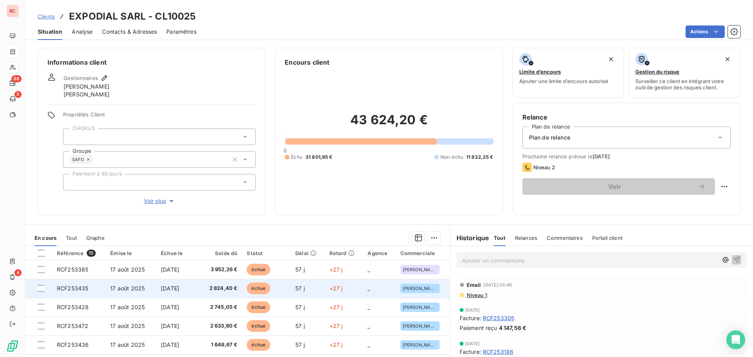
scroll to position [39, 0]
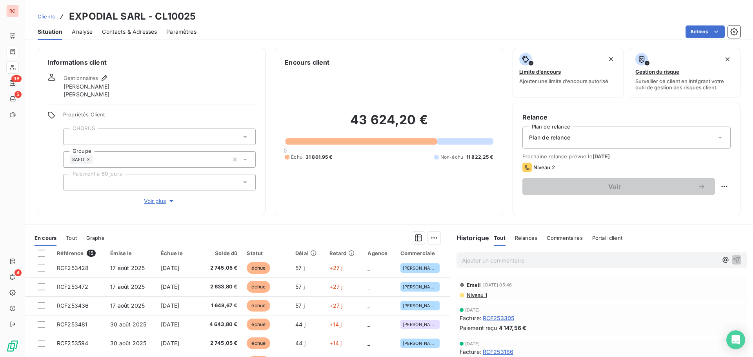
click at [466, 296] on span "Niveau 1" at bounding box center [476, 295] width 21 height 6
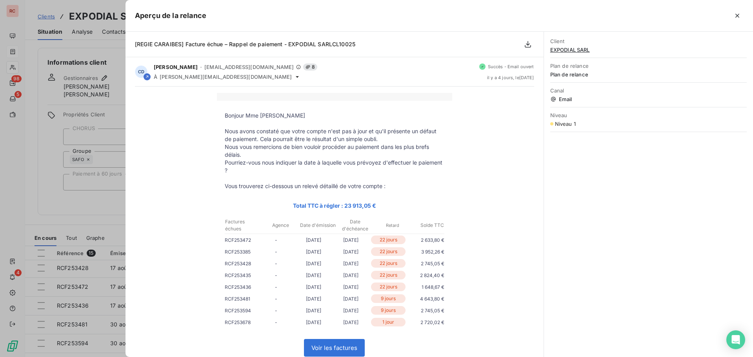
click at [97, 233] on div at bounding box center [376, 178] width 753 height 357
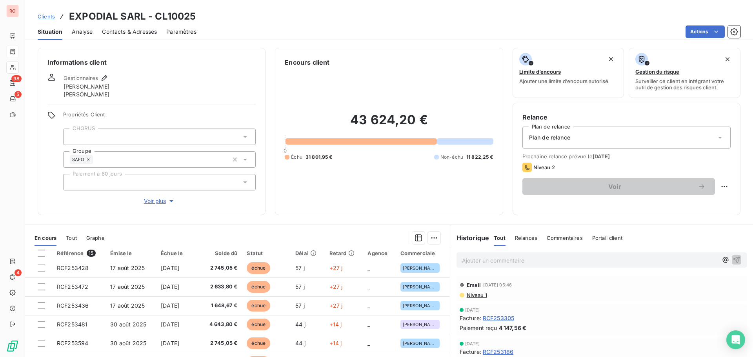
click at [126, 31] on span "Contacts & Adresses" at bounding box center [129, 32] width 55 height 8
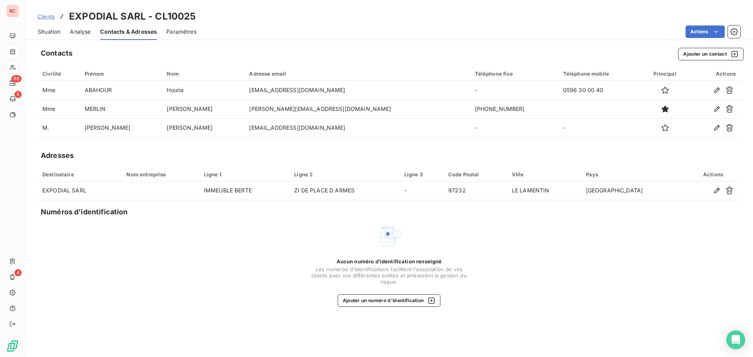
click at [44, 33] on span "Situation" at bounding box center [49, 32] width 23 height 8
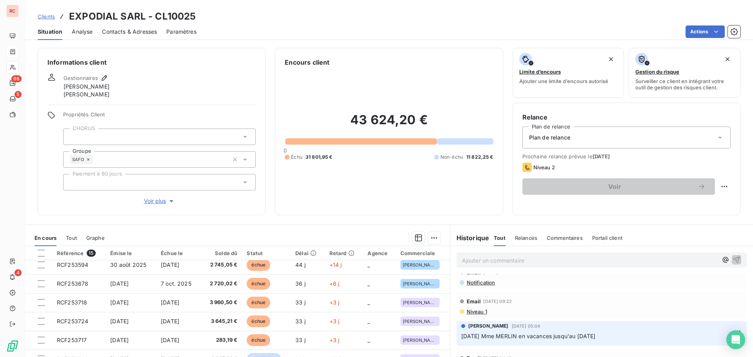
scroll to position [353, 0]
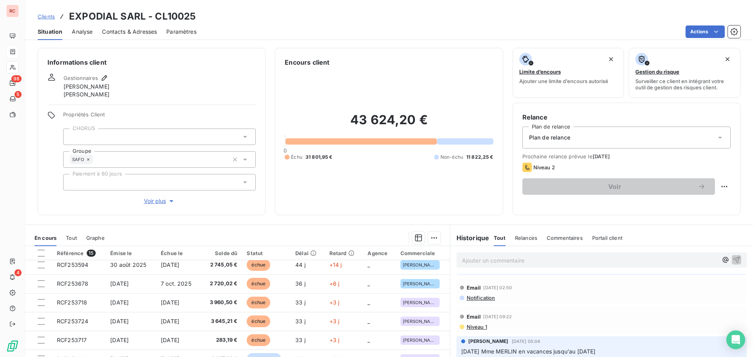
click at [476, 328] on span "Niveau 1" at bounding box center [476, 327] width 21 height 6
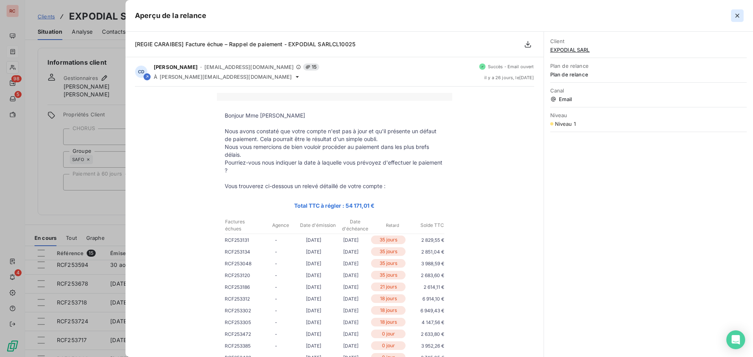
click at [737, 16] on icon "button" at bounding box center [737, 16] width 4 height 4
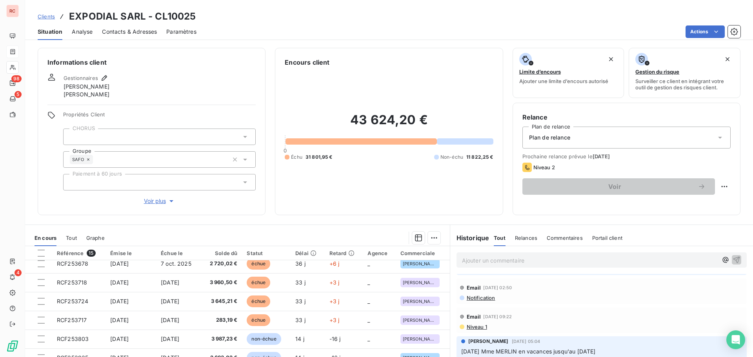
scroll to position [146, 0]
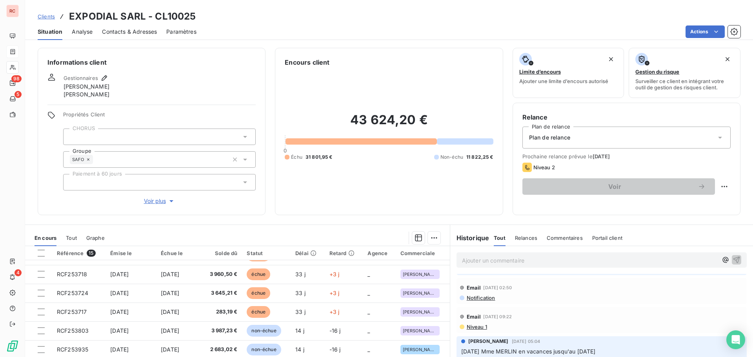
click at [472, 327] on span "Niveau 1" at bounding box center [476, 327] width 21 height 6
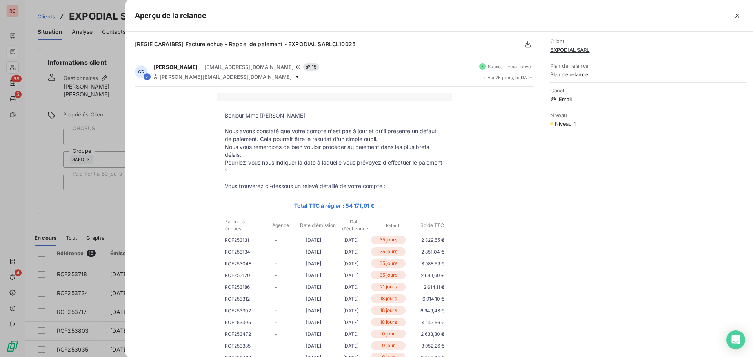
click at [103, 231] on div at bounding box center [376, 178] width 753 height 357
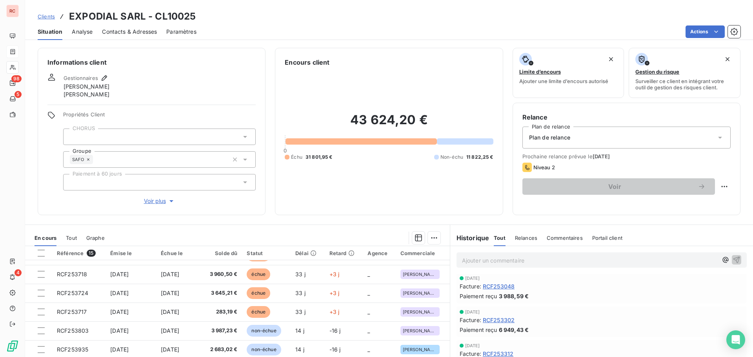
scroll to position [0, 0]
click at [476, 296] on span "Niveau 1" at bounding box center [476, 295] width 21 height 6
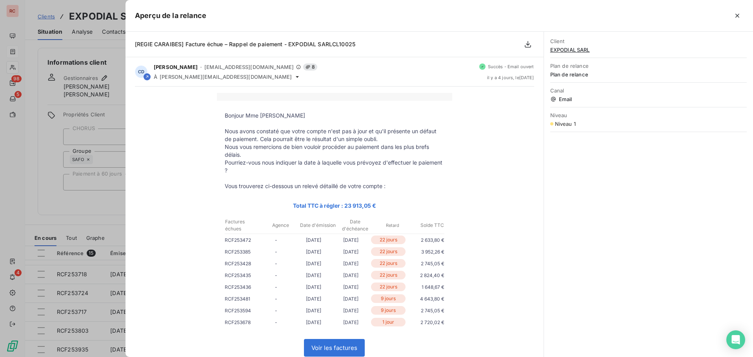
scroll to position [39, 0]
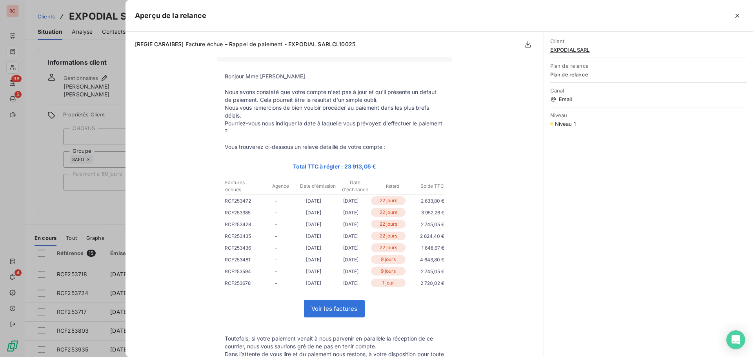
click at [24, 223] on div at bounding box center [376, 178] width 753 height 357
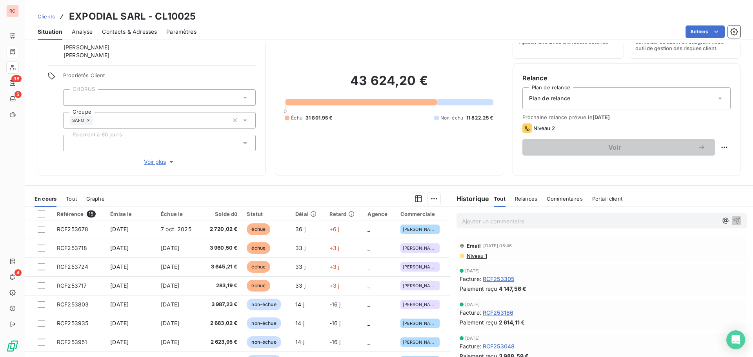
scroll to position [146, 0]
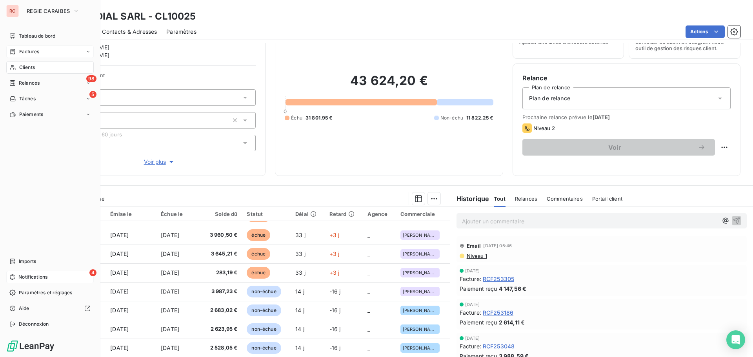
click at [15, 276] on icon at bounding box center [12, 277] width 6 height 6
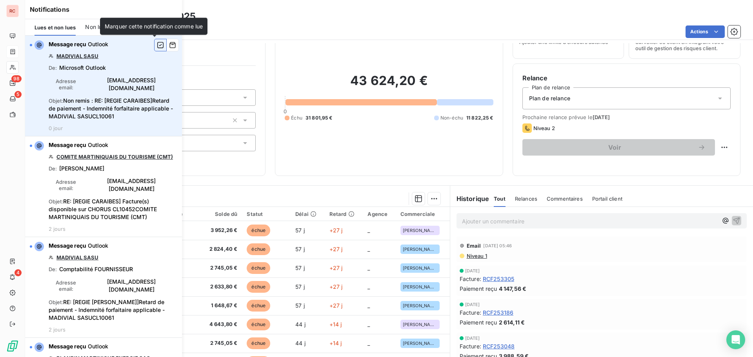
click at [157, 46] on icon "button" at bounding box center [160, 45] width 7 height 8
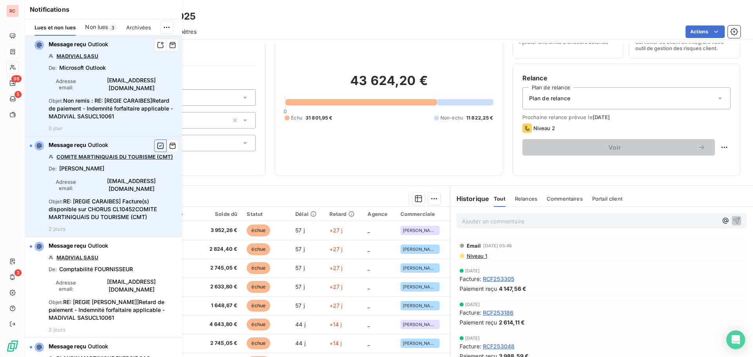
click at [157, 142] on icon "button" at bounding box center [160, 146] width 7 height 8
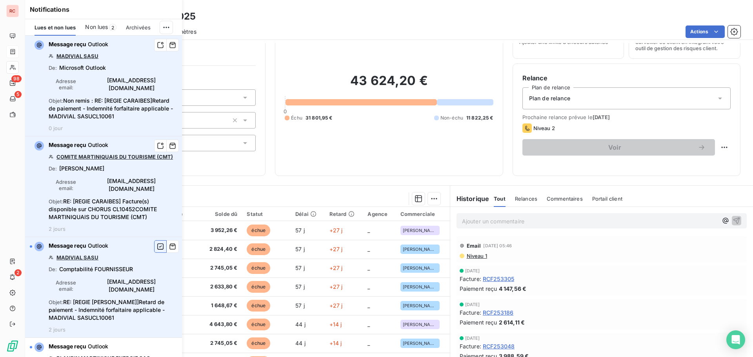
click at [157, 243] on icon "button" at bounding box center [160, 247] width 7 height 8
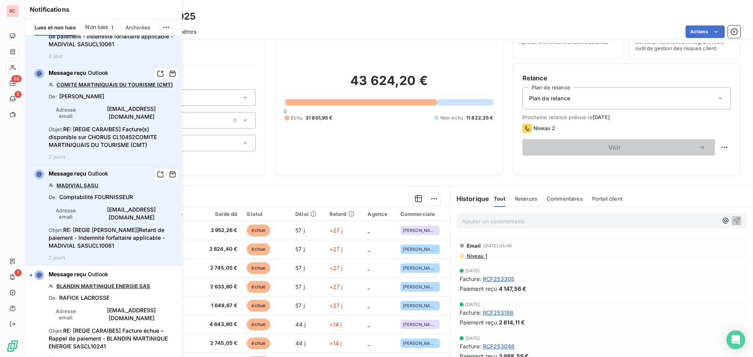
scroll to position [78, 0]
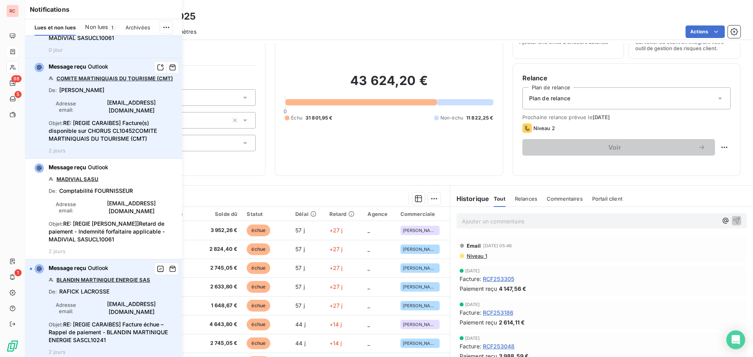
click at [122, 277] on link "BLANDIN MARTINIQUE ENERGIE SAS" at bounding box center [103, 280] width 94 height 6
click at [157, 265] on icon "button" at bounding box center [160, 269] width 7 height 8
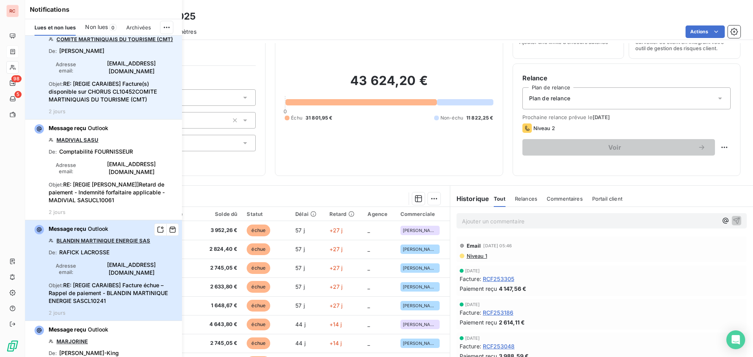
click at [99, 282] on span "RE: [REGIE CARAIBES] Facture échue – Rappel de paiement - BLANDIN MARTINIQUE EN…" at bounding box center [108, 293] width 119 height 22
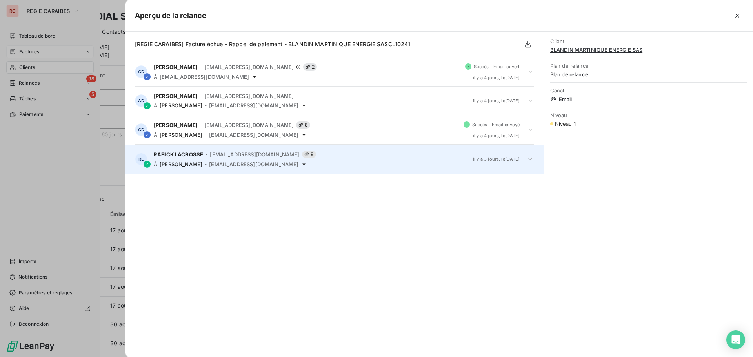
click at [530, 160] on icon at bounding box center [530, 159] width 4 height 2
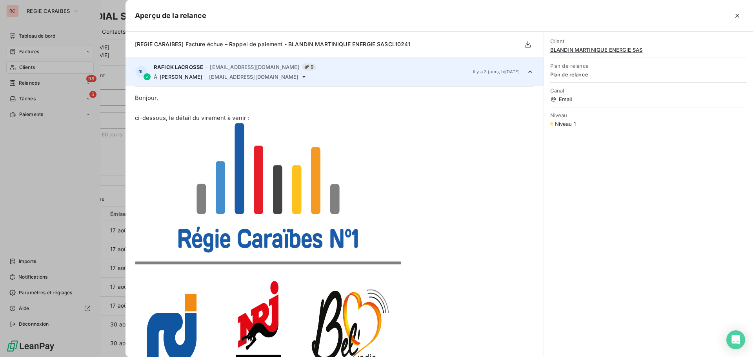
click at [526, 75] on icon at bounding box center [530, 72] width 8 height 8
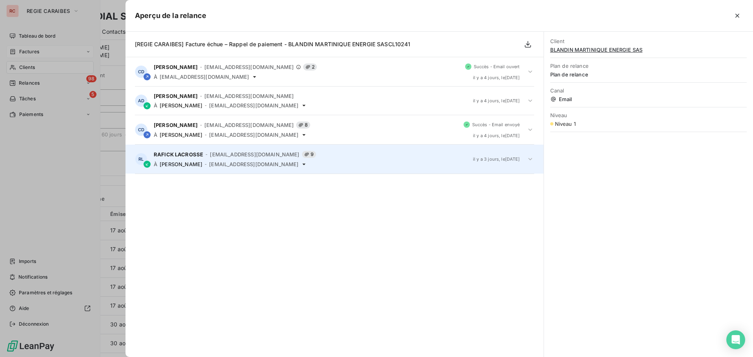
click at [49, 229] on div at bounding box center [376, 178] width 753 height 357
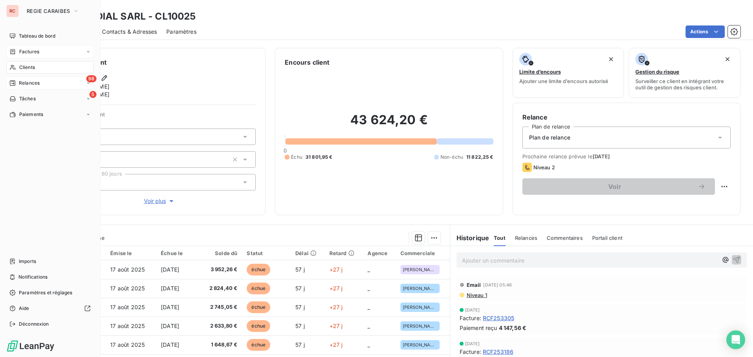
click at [27, 83] on span "Relances" at bounding box center [29, 83] width 21 height 7
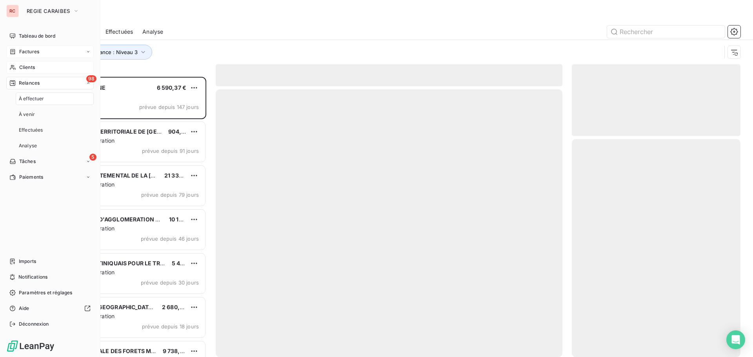
scroll to position [274, 163]
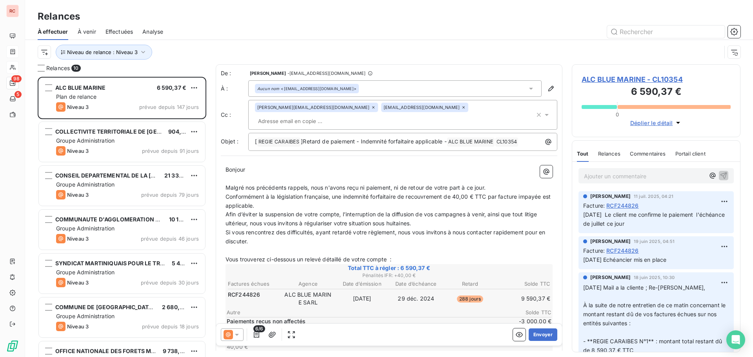
click at [163, 34] on span "Analyse" at bounding box center [152, 32] width 21 height 8
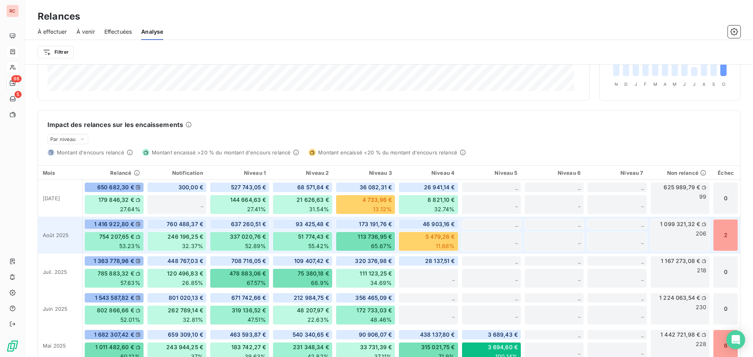
scroll to position [196, 0]
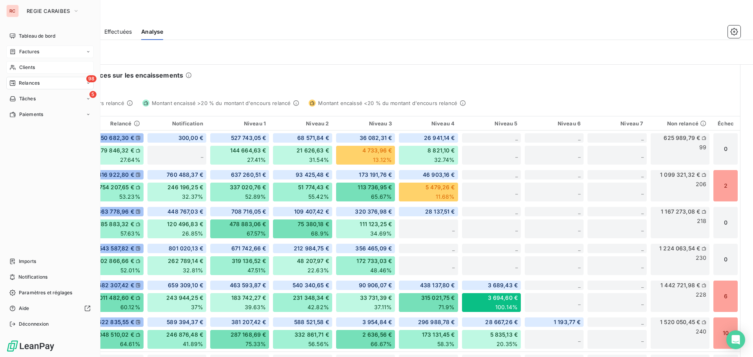
click at [26, 80] on span "Relances" at bounding box center [29, 83] width 21 height 7
click at [35, 100] on span "À effectuer" at bounding box center [31, 98] width 25 height 7
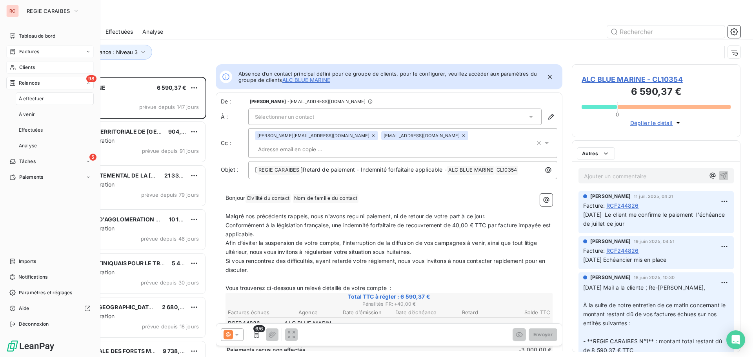
scroll to position [274, 163]
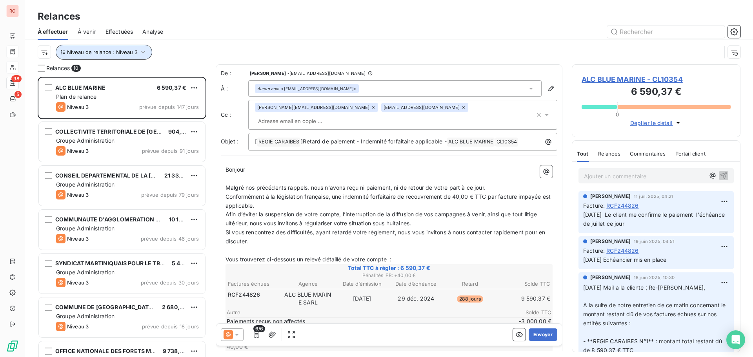
click at [140, 52] on icon "button" at bounding box center [143, 52] width 8 height 8
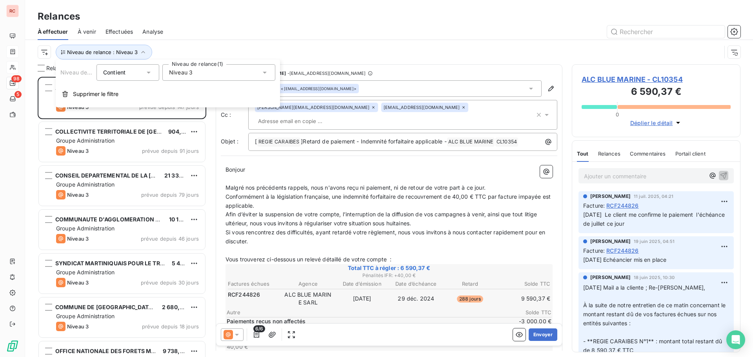
click at [224, 75] on div "Niveau 3" at bounding box center [218, 72] width 113 height 16
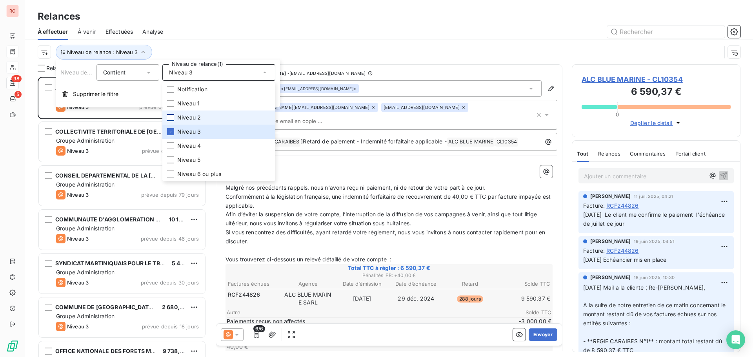
click at [171, 115] on div at bounding box center [170, 117] width 7 height 7
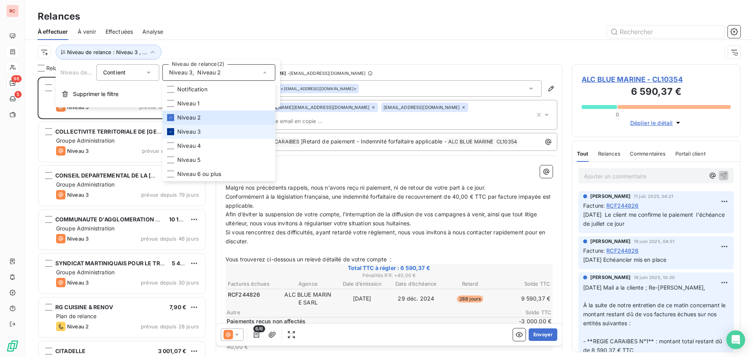
click at [171, 129] on div at bounding box center [170, 131] width 7 height 7
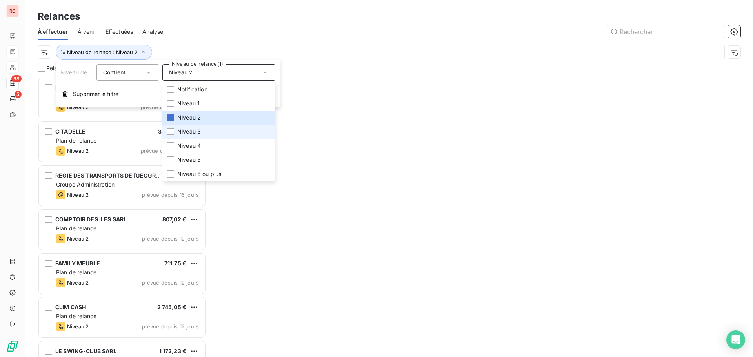
scroll to position [274, 163]
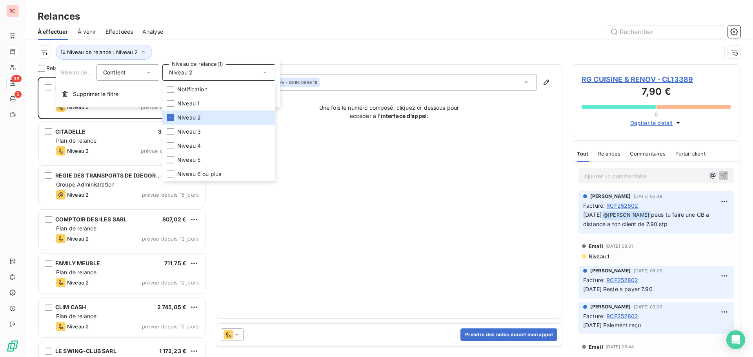
click at [256, 45] on div "Niveau de relance : Niveau 2" at bounding box center [379, 52] width 683 height 15
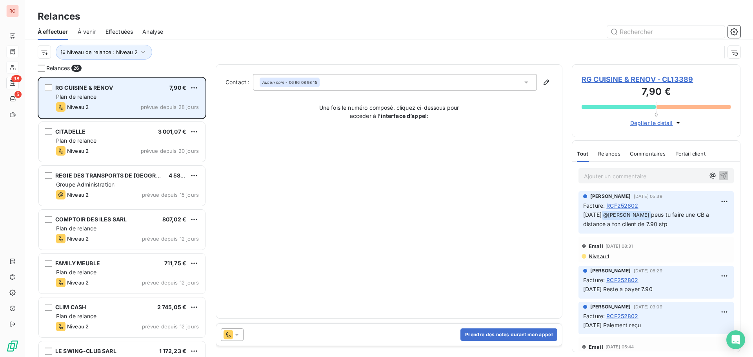
click at [119, 102] on div "Niveau 2 prévue depuis 28 jours" at bounding box center [127, 106] width 143 height 9
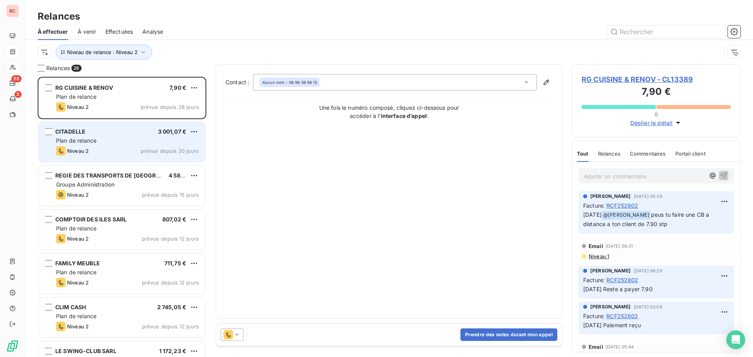
click at [140, 137] on div "Plan de relance" at bounding box center [127, 141] width 143 height 8
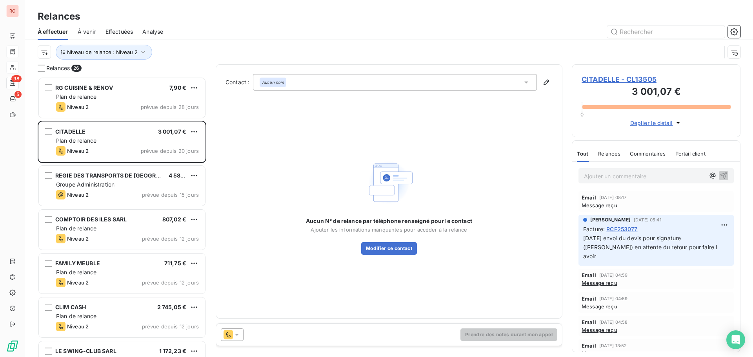
click at [238, 335] on icon at bounding box center [237, 335] width 8 height 8
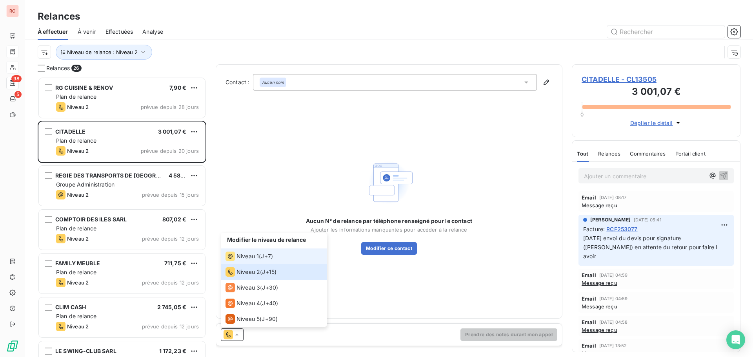
click at [254, 258] on span "Niveau 1" at bounding box center [247, 257] width 22 height 8
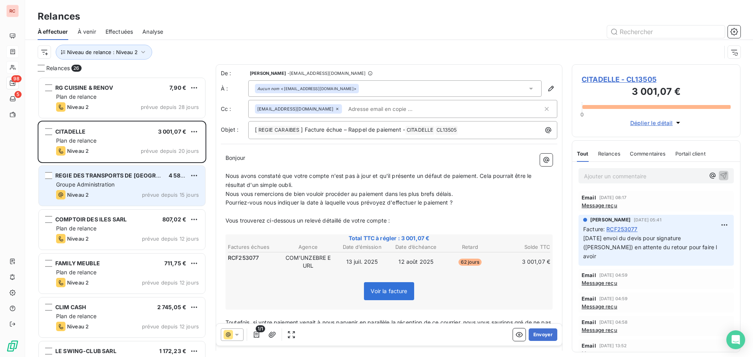
click at [111, 186] on span "Groupe Administration" at bounding box center [85, 184] width 58 height 7
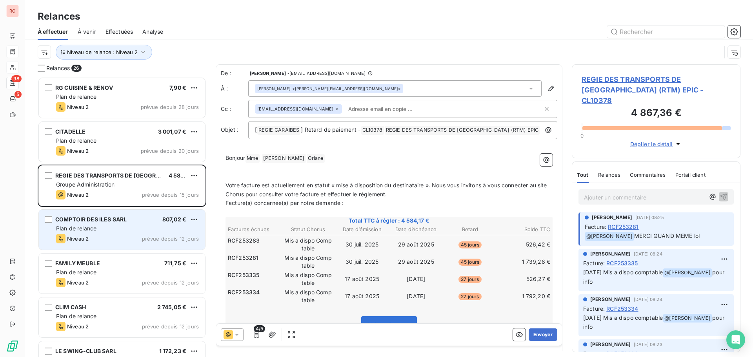
click at [99, 225] on div "Plan de relance" at bounding box center [127, 229] width 143 height 8
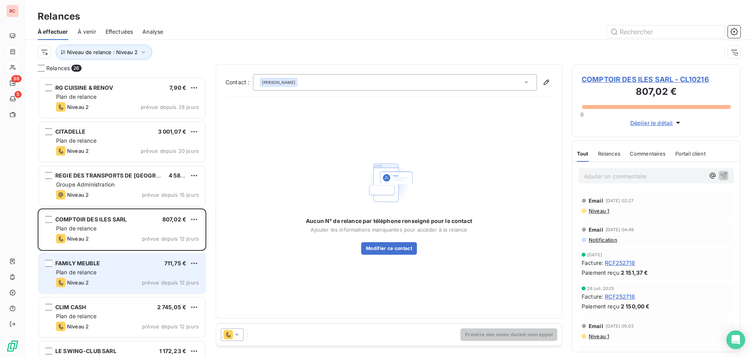
click at [124, 271] on div "Plan de relance" at bounding box center [127, 273] width 143 height 8
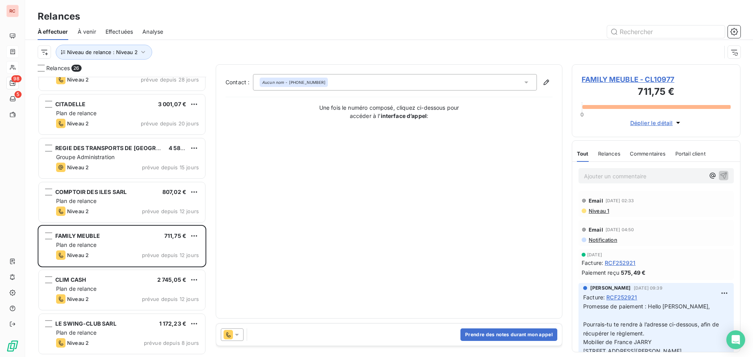
scroll to position [79, 0]
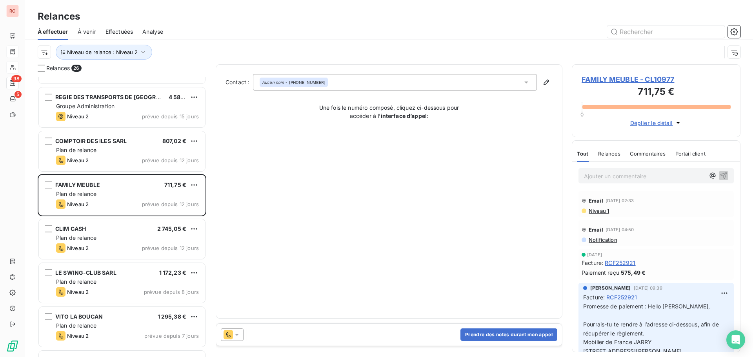
click at [127, 260] on div "CLIM CASH 2 745,05 € Plan de relance Niveau 2 prévue depuis 12 jours" at bounding box center [122, 240] width 169 height 44
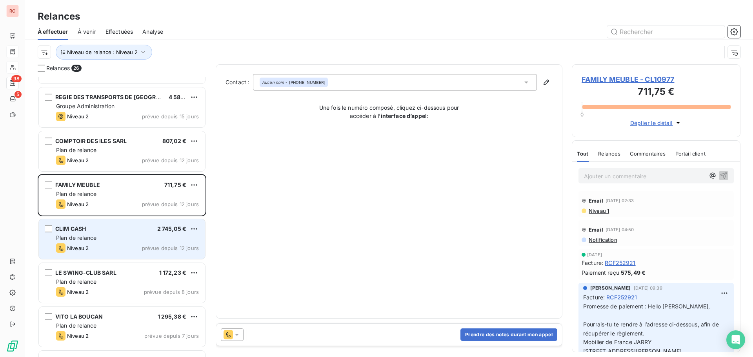
click at [129, 254] on div "CLIM CASH 2 745,05 € Plan de relance Niveau 2 prévue depuis 12 jours" at bounding box center [122, 239] width 166 height 40
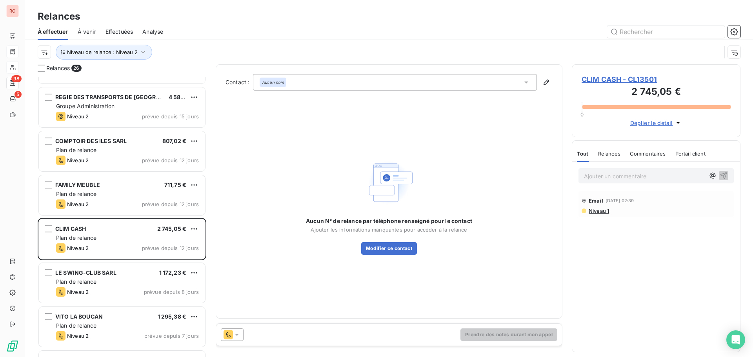
click at [236, 334] on icon at bounding box center [237, 335] width 8 height 8
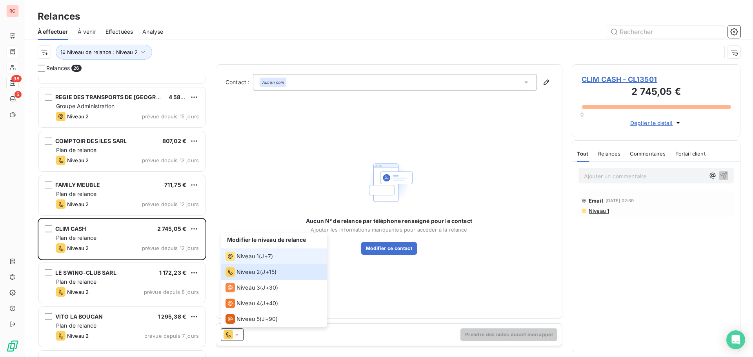
click at [259, 260] on div "Niveau 1 ( J+7 )" at bounding box center [248, 256] width 47 height 9
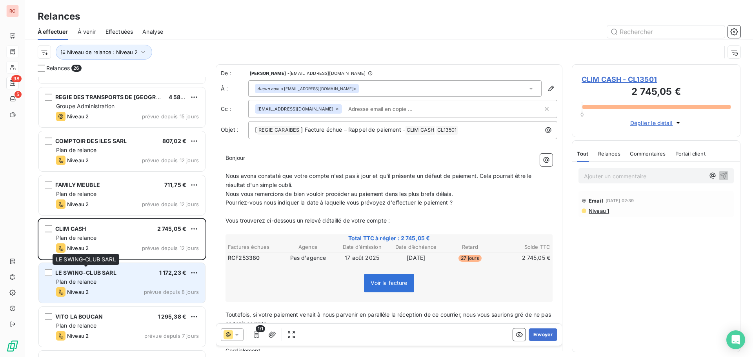
click at [87, 272] on span "LE SWING-CLUB SARL" at bounding box center [85, 272] width 61 height 7
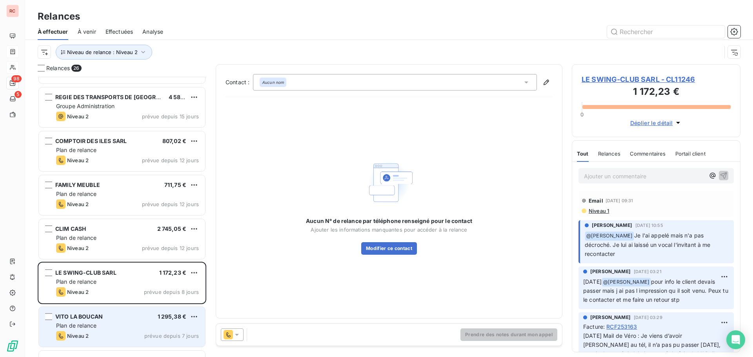
click at [87, 316] on span "VITO LA BOUCAN" at bounding box center [78, 316] width 47 height 7
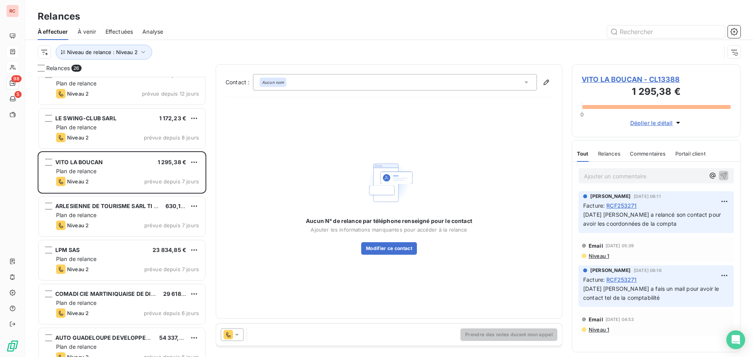
scroll to position [236, 0]
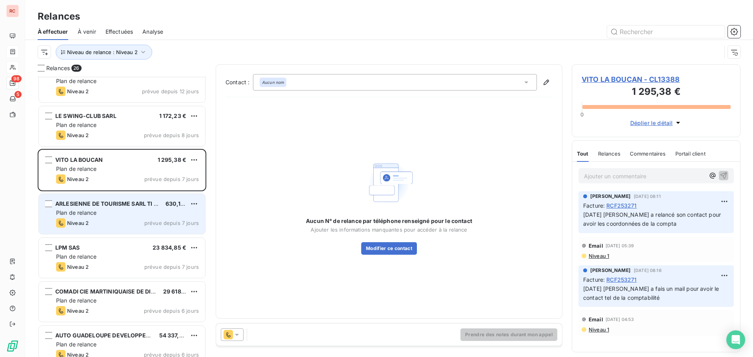
click at [112, 217] on div "ARLESIENNE DE TOURISME SARL TI SABLE 630,17 € Plan de relance Niveau 2 prévue d…" at bounding box center [122, 214] width 166 height 40
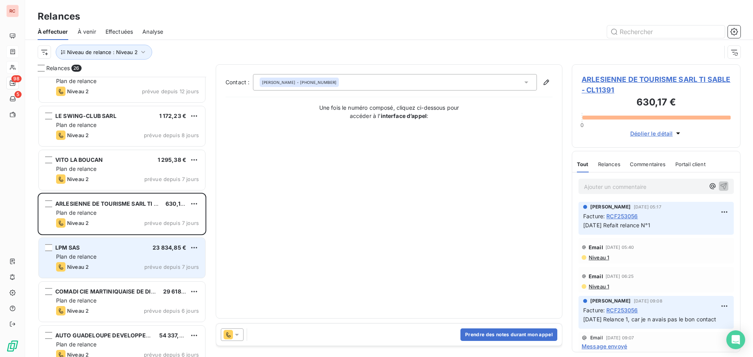
click at [105, 256] on div "Plan de relance" at bounding box center [127, 257] width 143 height 8
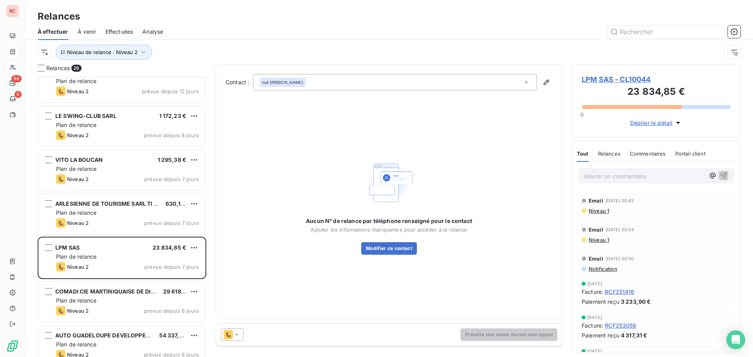
click at [240, 337] on icon at bounding box center [237, 335] width 8 height 8
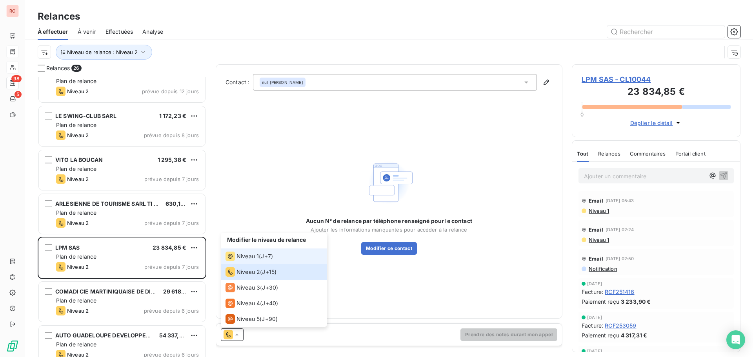
click at [251, 257] on span "Niveau 1" at bounding box center [247, 257] width 22 height 8
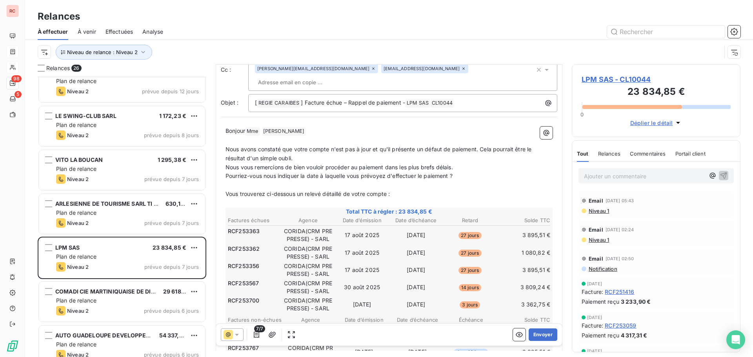
scroll to position [40, 0]
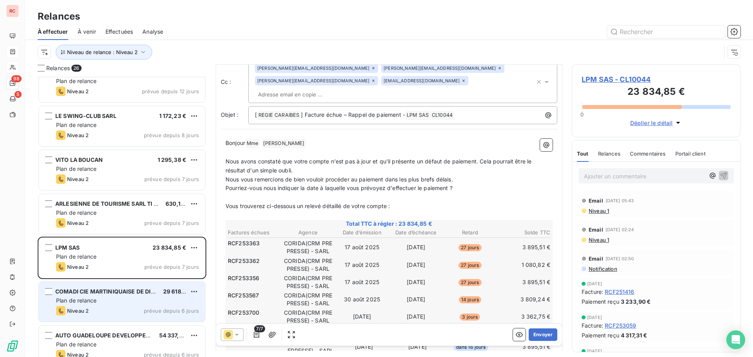
click at [134, 292] on span "COMADI CIE MARTINIQUAISE DE DISTRIBUTION SAS" at bounding box center [126, 291] width 142 height 7
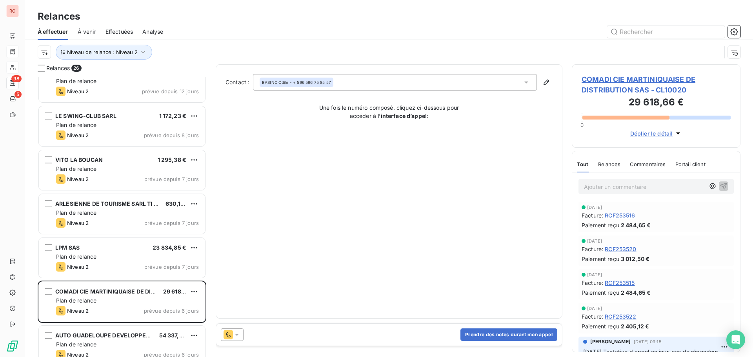
click at [238, 334] on icon at bounding box center [237, 335] width 8 height 8
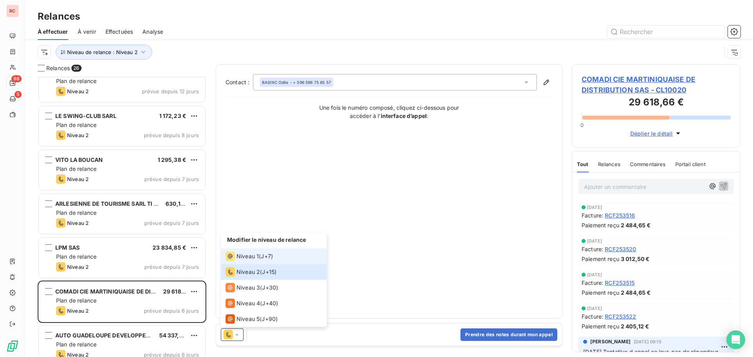
click at [250, 254] on span "Niveau 1" at bounding box center [247, 257] width 22 height 8
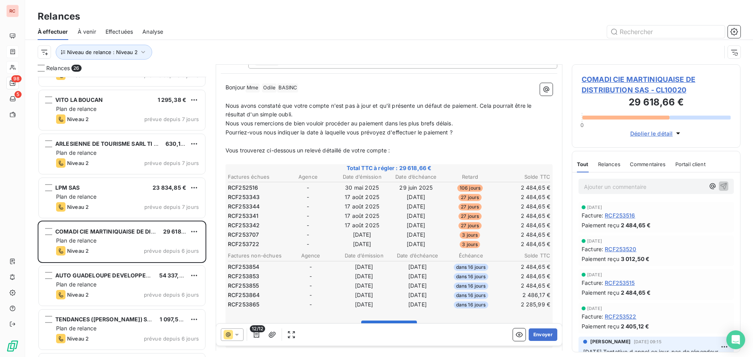
scroll to position [353, 0]
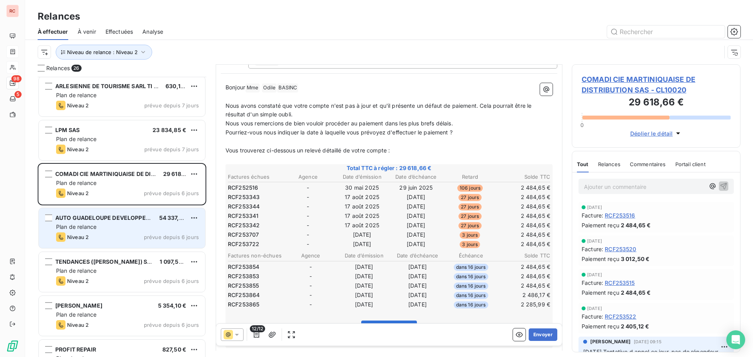
click at [109, 243] on div "AUTO GUADELOUPE DEVELOPPEMENT SA 54 337,39 € Plan de relance Niveau 2 prévue de…" at bounding box center [122, 228] width 166 height 40
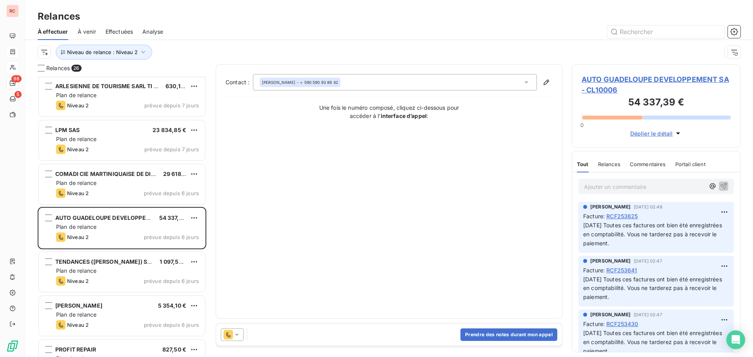
click at [242, 337] on div at bounding box center [232, 335] width 23 height 13
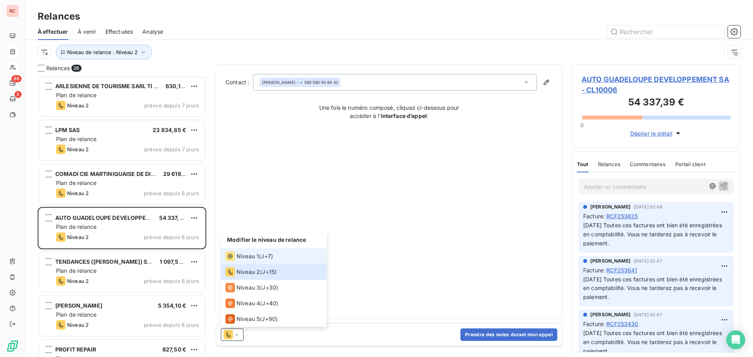
click at [255, 254] on span "Niveau 1" at bounding box center [247, 257] width 22 height 8
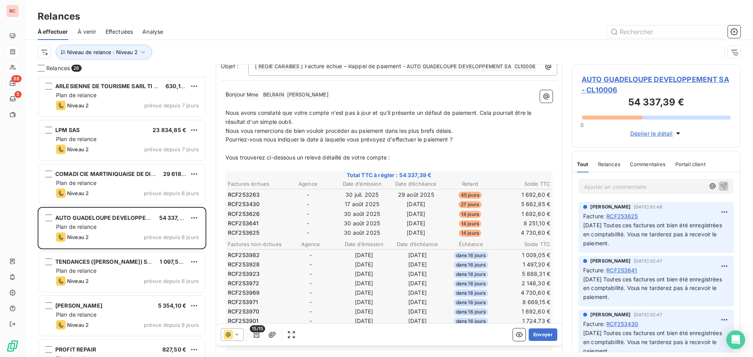
scroll to position [118, 0]
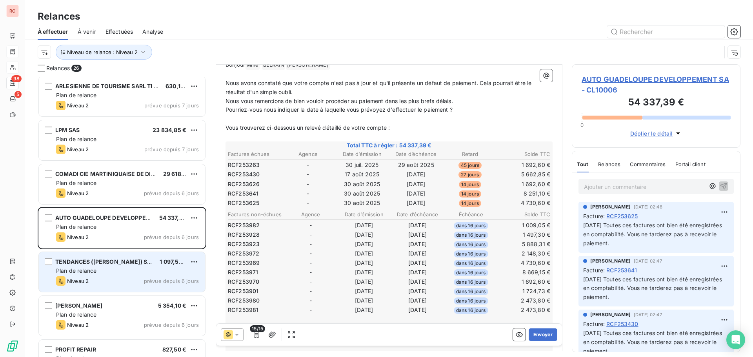
click at [135, 267] on div "Plan de relance" at bounding box center [127, 271] width 143 height 8
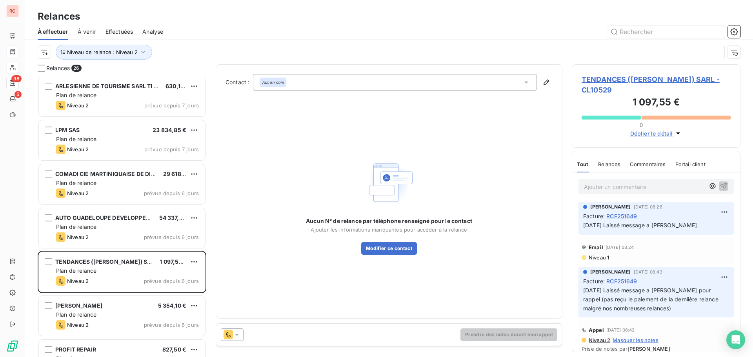
click at [619, 79] on span "TENDANCES ([PERSON_NAME]) SARL - CL10529" at bounding box center [656, 84] width 149 height 21
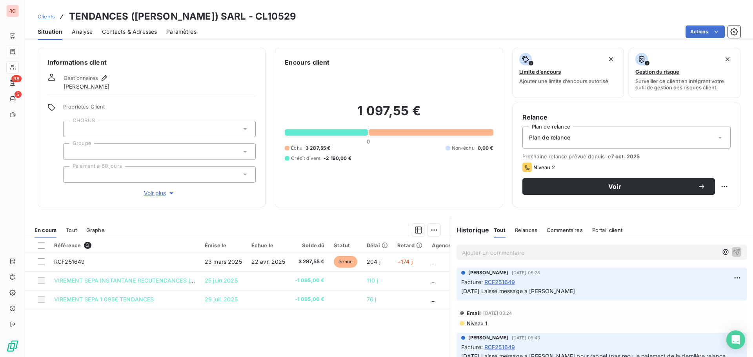
click at [477, 325] on span "Niveau 1" at bounding box center [476, 323] width 21 height 6
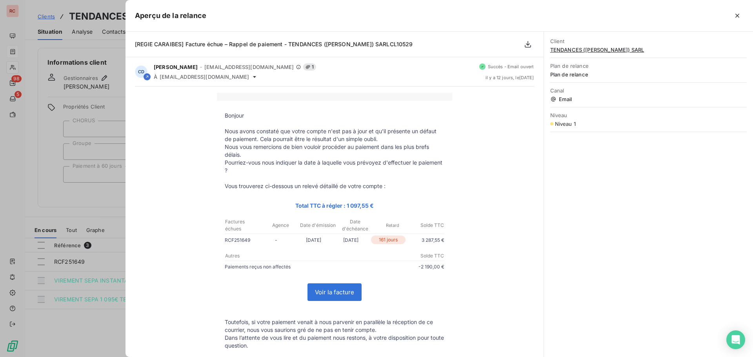
click at [99, 325] on div at bounding box center [376, 178] width 753 height 357
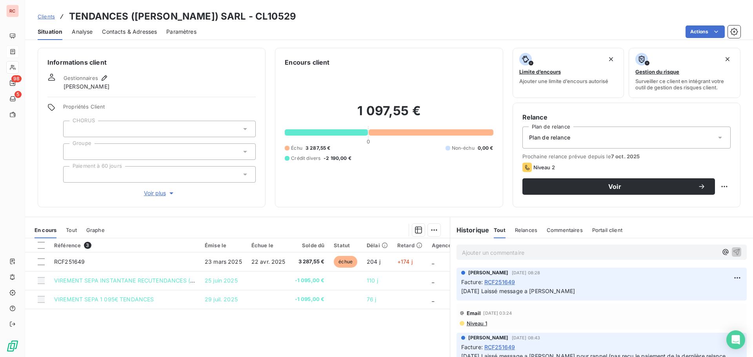
click at [156, 29] on span "Contacts & Adresses" at bounding box center [129, 32] width 55 height 8
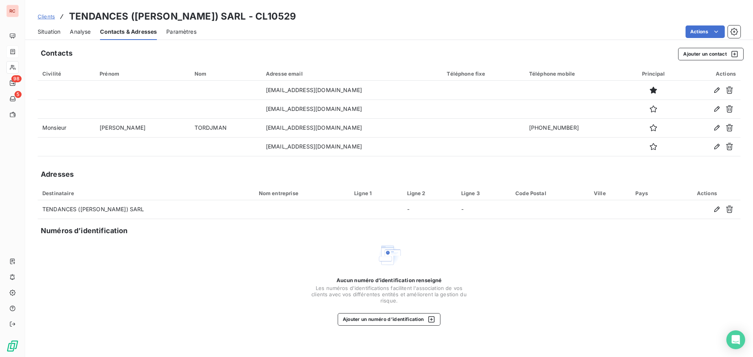
click at [51, 35] on span "Situation" at bounding box center [49, 32] width 23 height 8
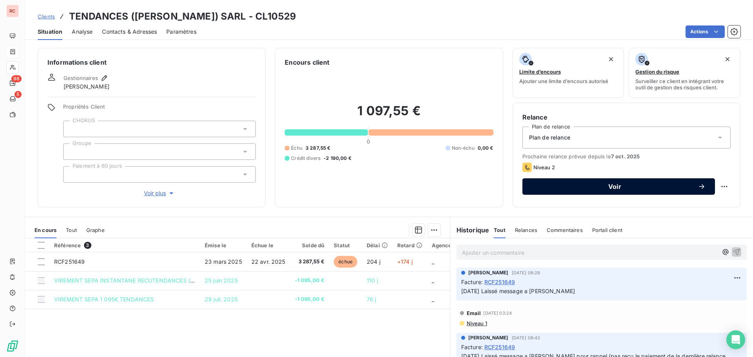
click at [602, 188] on span "Voir" at bounding box center [615, 187] width 166 height 6
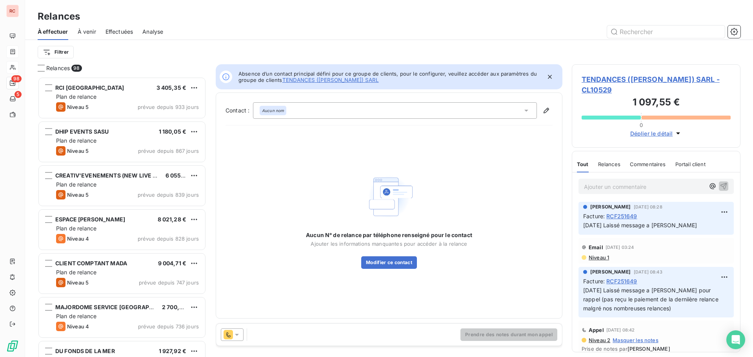
scroll to position [274, 163]
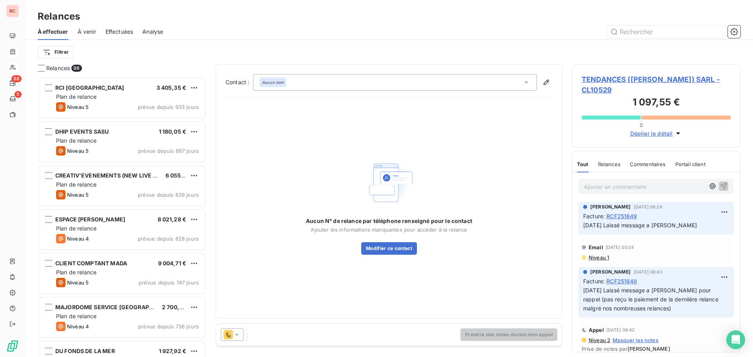
click at [236, 335] on icon at bounding box center [237, 335] width 4 height 2
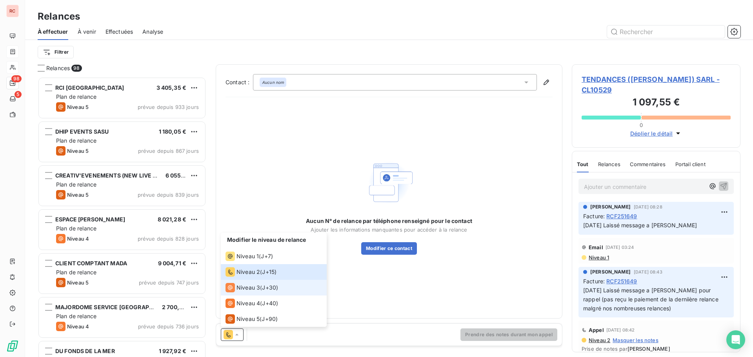
click at [261, 289] on div "Niveau 3 ( J+30 )" at bounding box center [251, 287] width 53 height 9
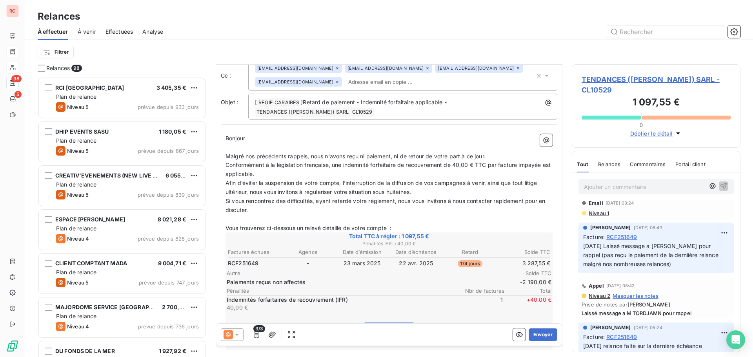
scroll to position [0, 0]
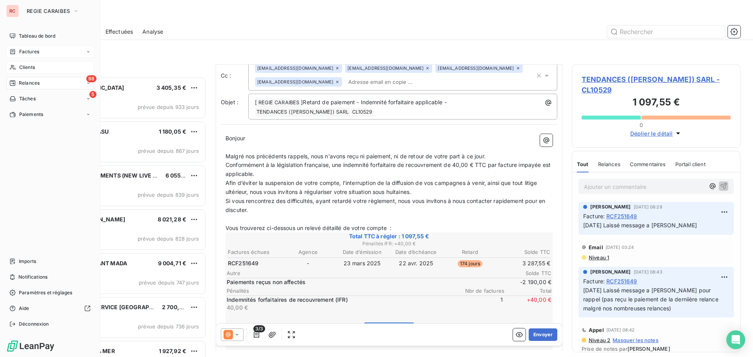
click at [44, 55] on div "Factures" at bounding box center [49, 51] width 87 height 13
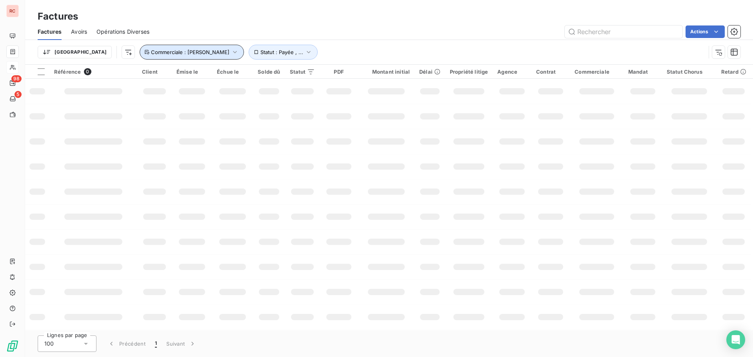
click at [186, 56] on button "Commerciale : [PERSON_NAME]" at bounding box center [192, 52] width 104 height 15
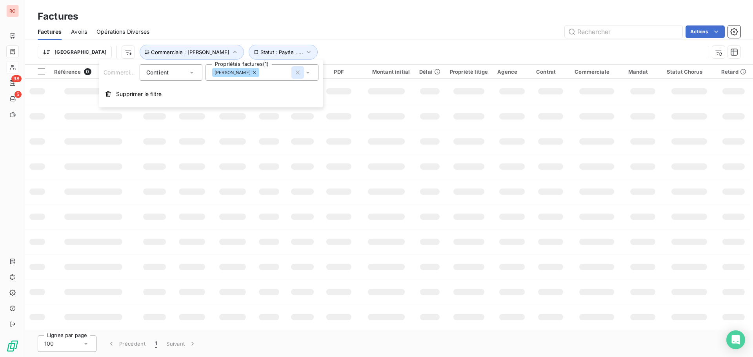
click at [299, 74] on icon "button" at bounding box center [298, 73] width 4 height 4
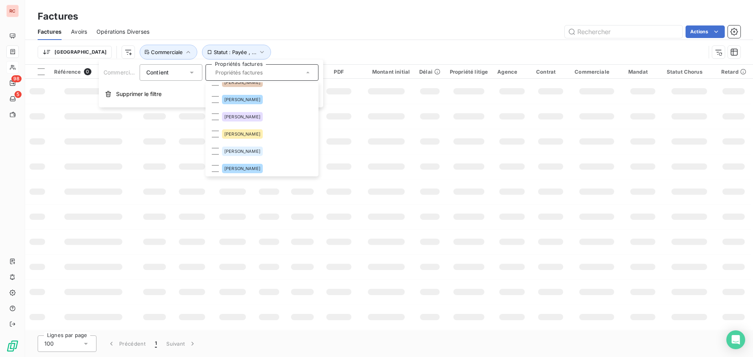
scroll to position [149, 0]
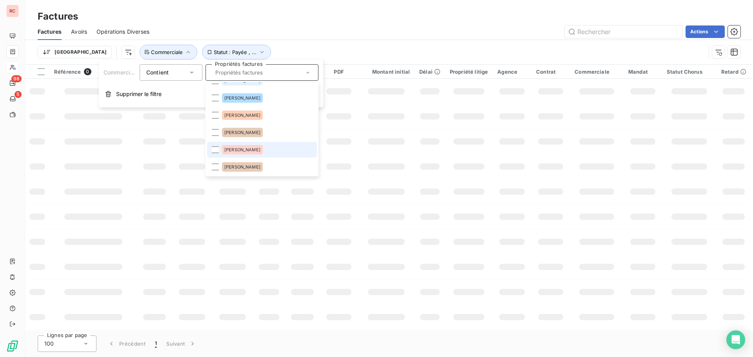
click at [234, 151] on span "[PERSON_NAME]" at bounding box center [242, 149] width 36 height 5
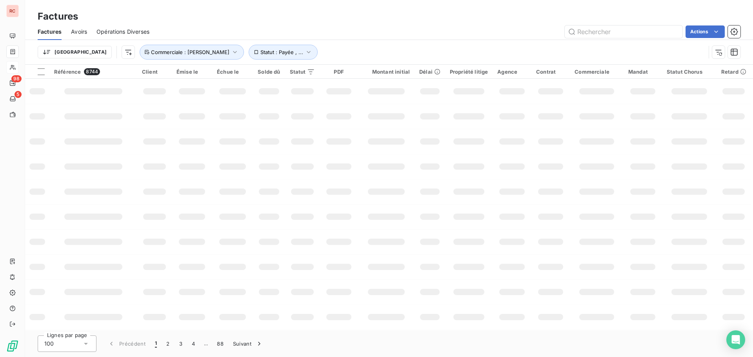
click at [677, 138] on td at bounding box center [689, 141] width 55 height 25
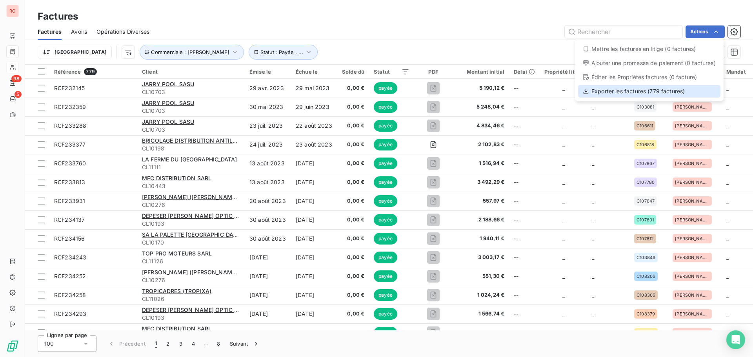
click at [681, 93] on div "Exporter les factures (779 factures)" at bounding box center [649, 91] width 142 height 13
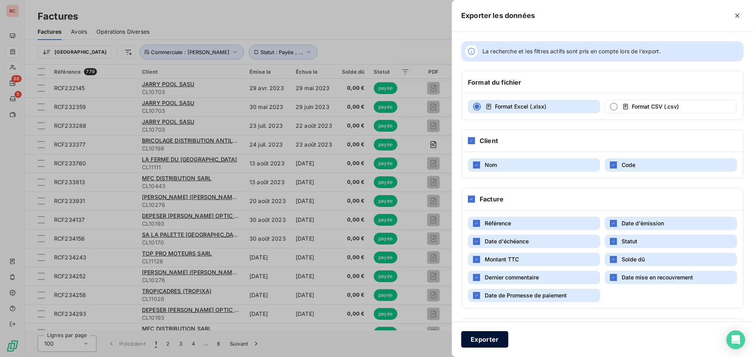
click at [494, 335] on button "Exporter" at bounding box center [484, 339] width 47 height 16
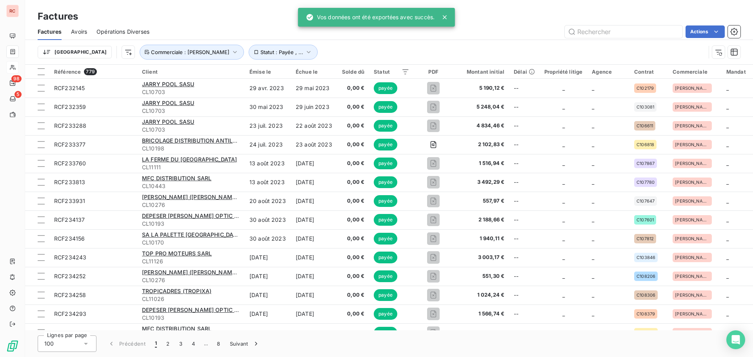
click at [447, 15] on icon at bounding box center [445, 17] width 8 height 8
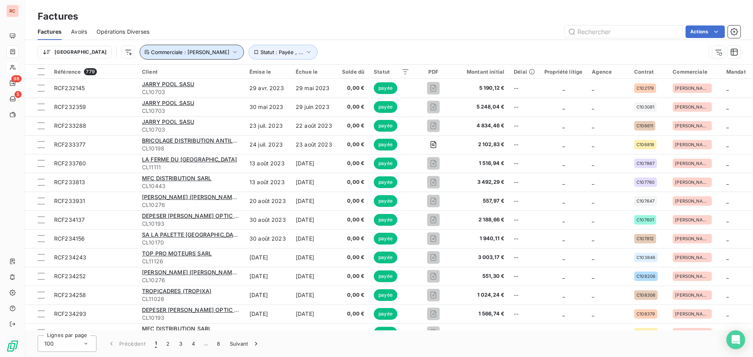
click at [231, 52] on icon "button" at bounding box center [235, 52] width 8 height 8
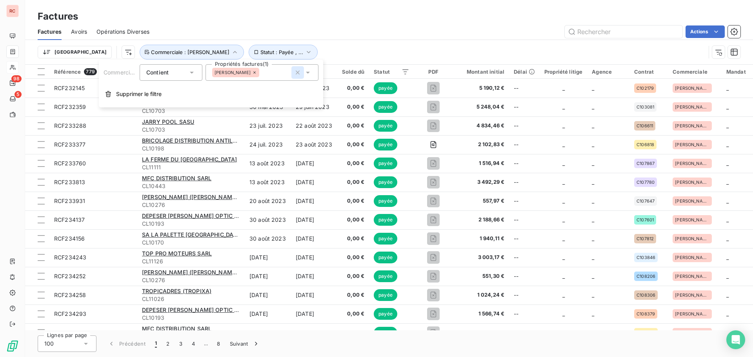
click at [297, 70] on icon "button" at bounding box center [298, 73] width 8 height 8
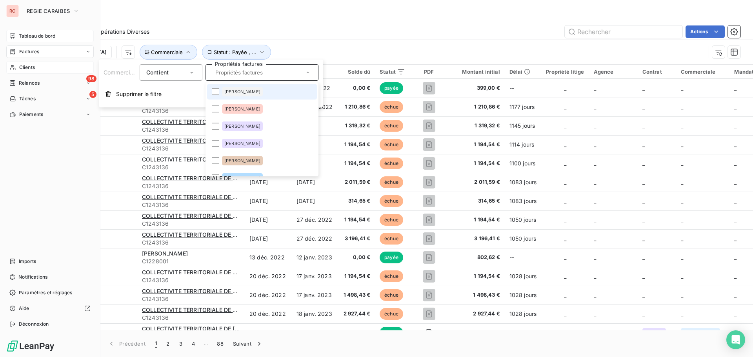
click at [36, 39] on span "Tableau de bord" at bounding box center [37, 36] width 36 height 7
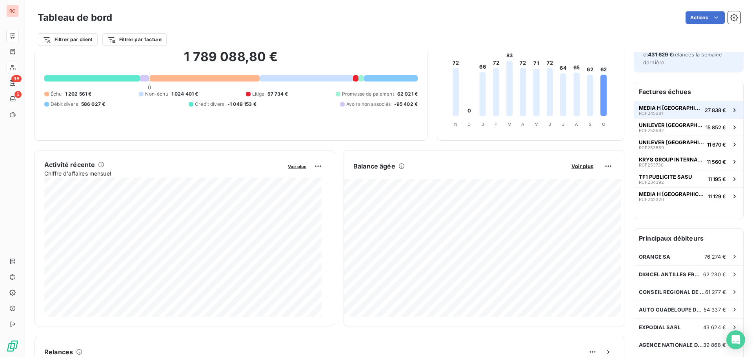
scroll to position [40, 0]
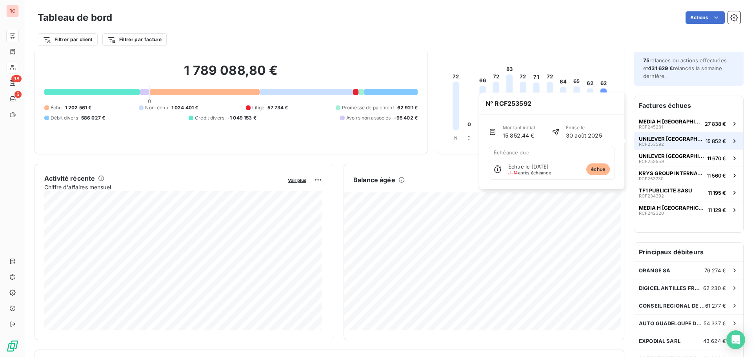
click at [651, 141] on span "UNILEVER [GEOGRAPHIC_DATA]" at bounding box center [671, 139] width 64 height 6
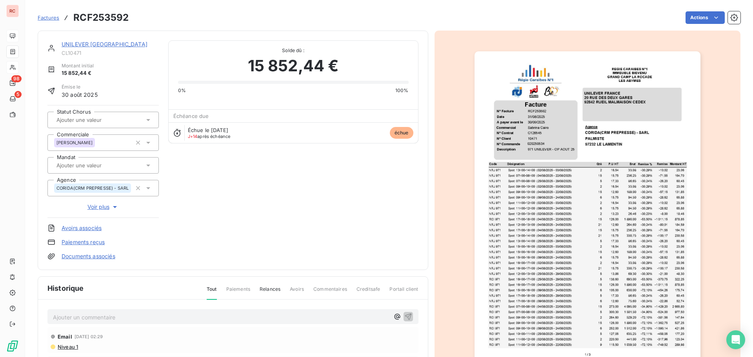
click at [84, 44] on link "UNILEVER [GEOGRAPHIC_DATA]" at bounding box center [105, 44] width 86 height 7
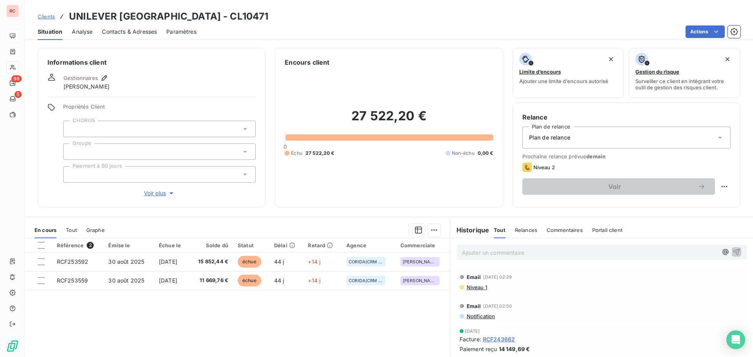
click at [130, 29] on span "Contacts & Adresses" at bounding box center [129, 32] width 55 height 8
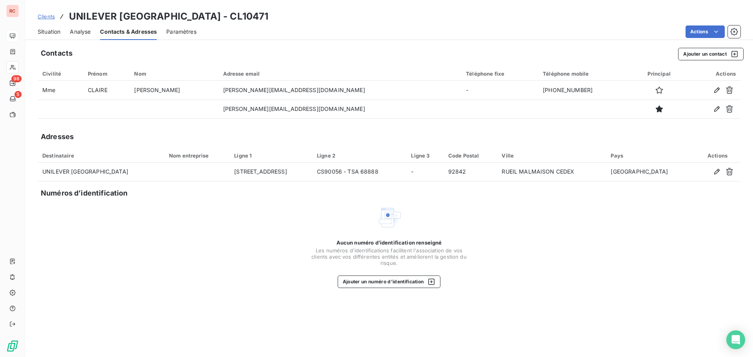
click at [49, 35] on span "Situation" at bounding box center [49, 32] width 23 height 8
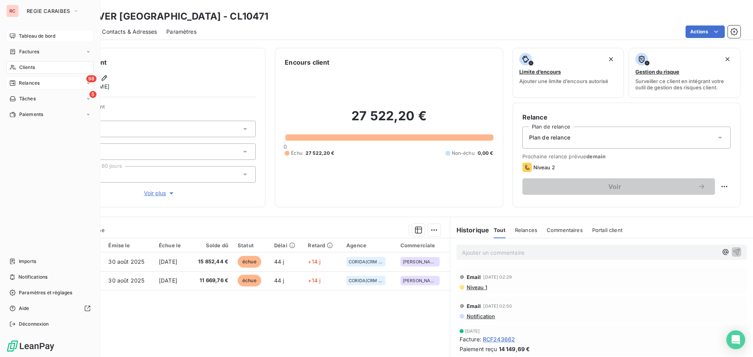
click at [42, 89] on div "98 Relances" at bounding box center [49, 83] width 87 height 13
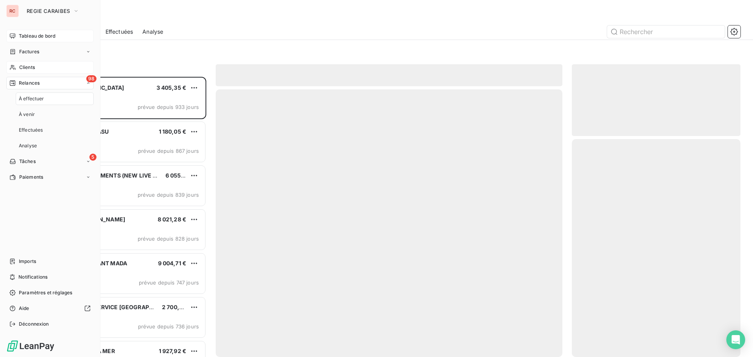
scroll to position [274, 163]
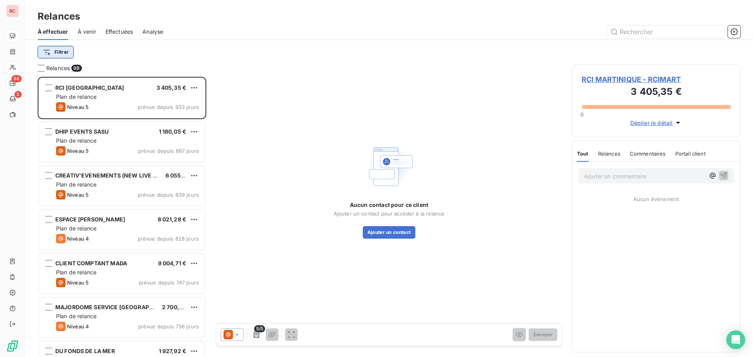
click at [64, 51] on html "RC 98 5 Relances À effectuer À venir Effectuées Analyse Filtrer Relances 98 RCI…" at bounding box center [376, 178] width 753 height 357
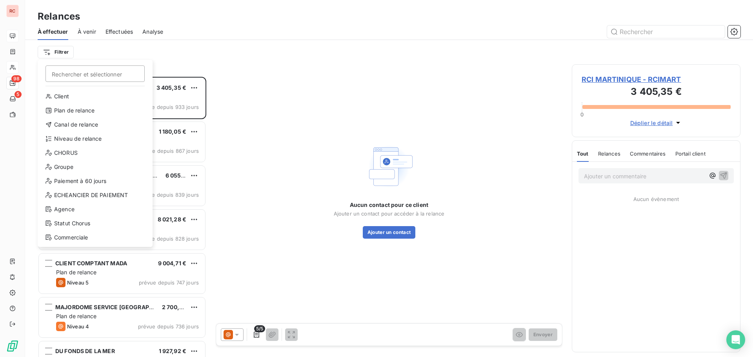
click at [201, 57] on html "RC 98 5 Relances À effectuer À venir Effectuées Analyse Filtrer Rechercher et s…" at bounding box center [376, 178] width 753 height 357
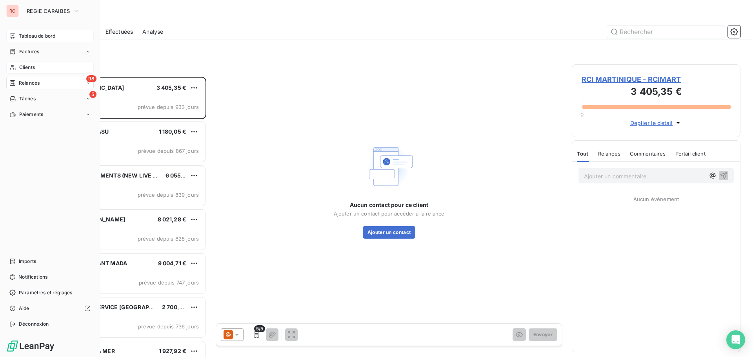
click at [36, 41] on div "Tableau de bord" at bounding box center [49, 36] width 87 height 13
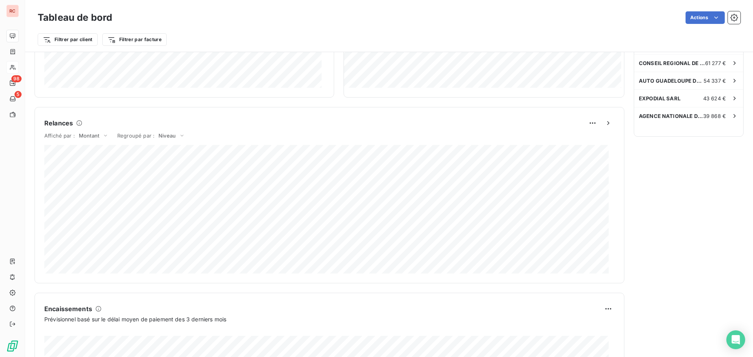
scroll to position [314, 0]
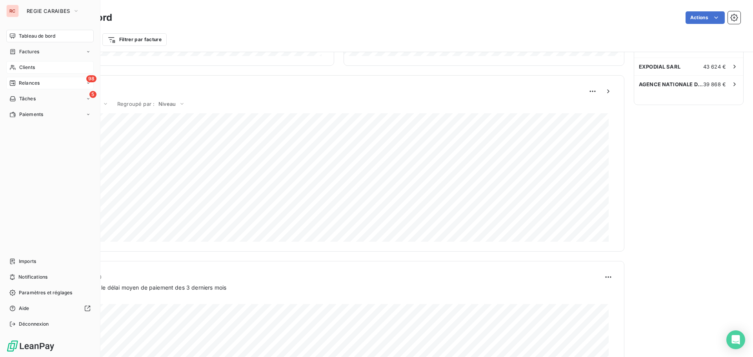
click at [33, 84] on span "Relances" at bounding box center [29, 83] width 21 height 7
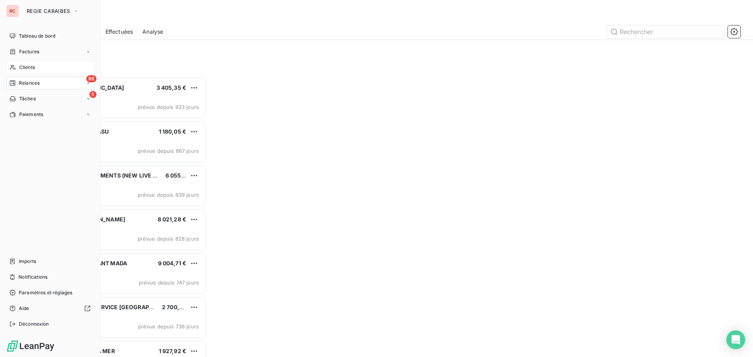
scroll to position [274, 163]
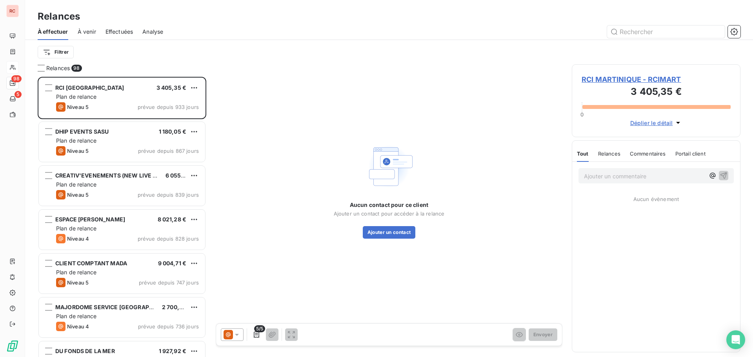
click at [80, 31] on span "À venir" at bounding box center [87, 32] width 18 height 8
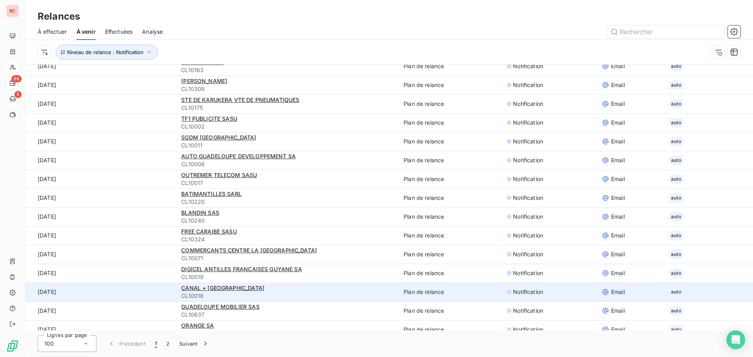
scroll to position [196, 0]
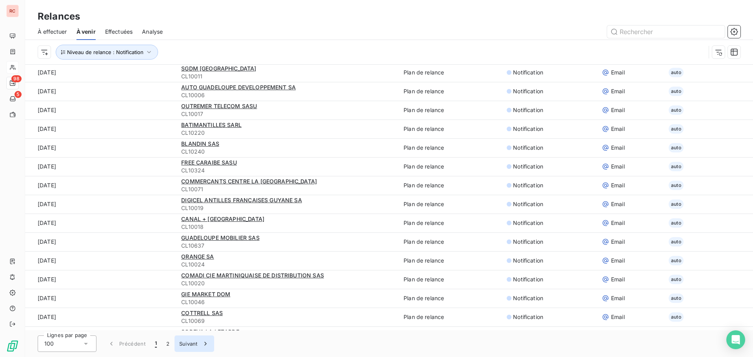
click at [184, 341] on button "Suivant" at bounding box center [194, 344] width 40 height 16
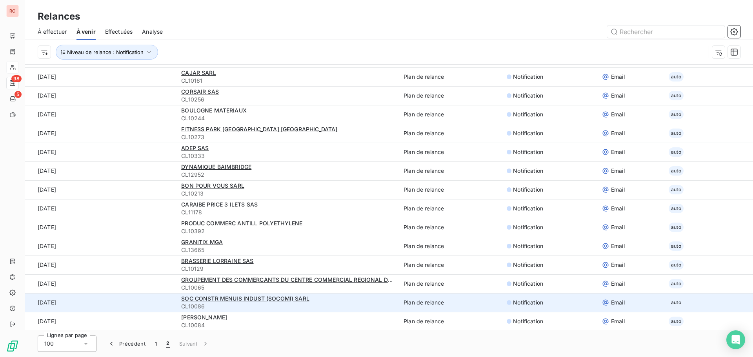
scroll to position [0, 0]
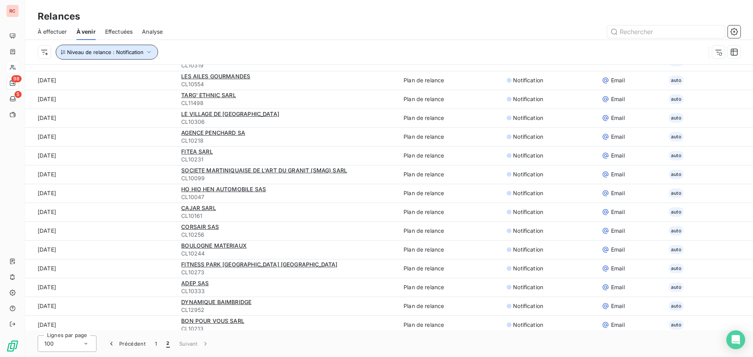
click at [149, 52] on icon "button" at bounding box center [149, 52] width 8 height 8
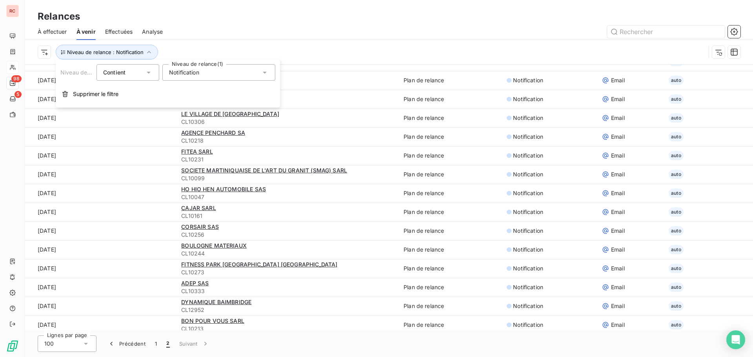
click at [197, 70] on span "Notification" at bounding box center [184, 73] width 30 height 8
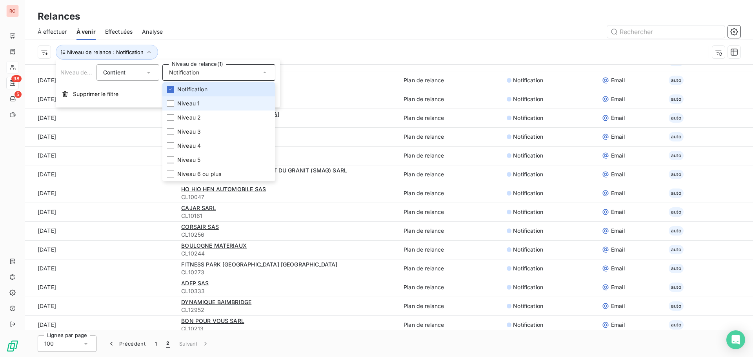
click at [189, 103] on span "Niveau 1" at bounding box center [188, 104] width 22 height 8
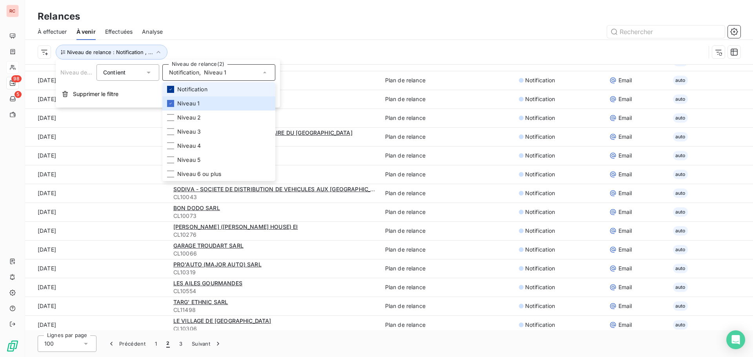
click at [171, 88] on icon at bounding box center [170, 89] width 5 height 5
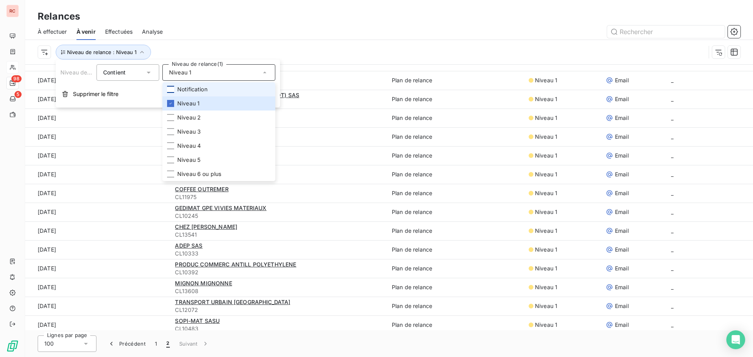
click at [402, 31] on div at bounding box center [456, 31] width 568 height 13
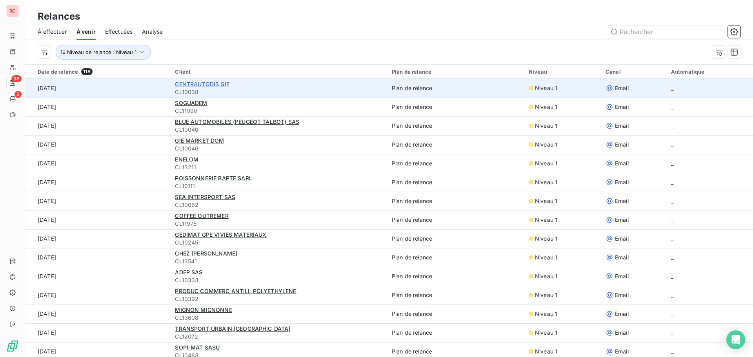
click at [202, 86] on span "CENTRAUTODIS GIE" at bounding box center [202, 84] width 54 height 7
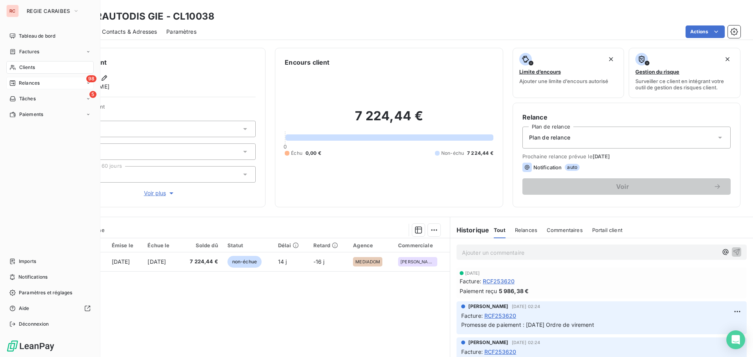
click at [40, 82] on div "98 Relances" at bounding box center [49, 83] width 87 height 13
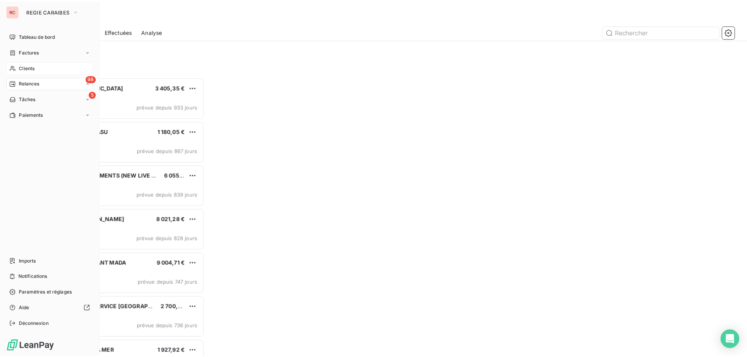
scroll to position [274, 163]
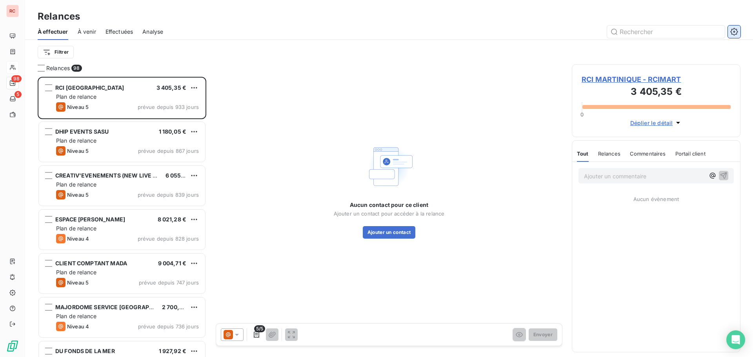
click at [735, 31] on icon "button" at bounding box center [734, 32] width 2 height 2
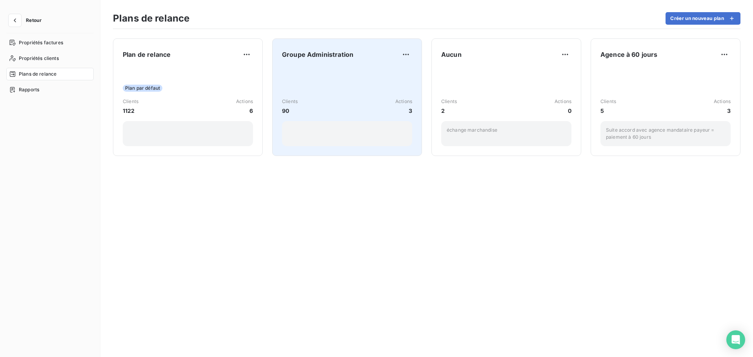
click at [317, 76] on div "Clients 90 Actions 3" at bounding box center [347, 106] width 130 height 79
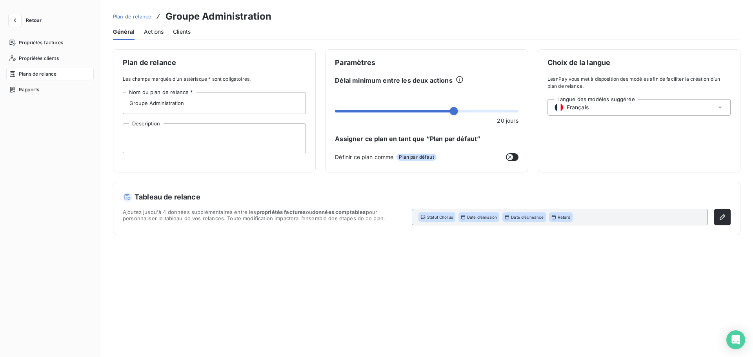
click at [155, 32] on span "Actions" at bounding box center [154, 32] width 20 height 8
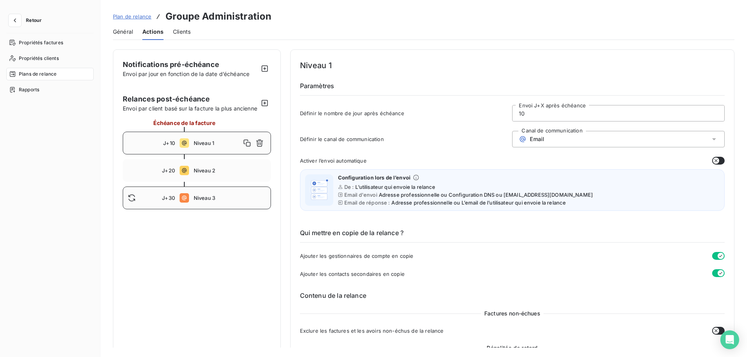
click at [218, 201] on span "Niveau 3" at bounding box center [230, 198] width 72 height 6
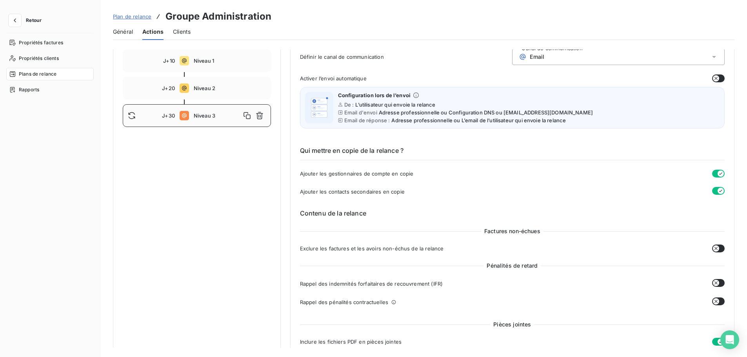
scroll to position [78, 0]
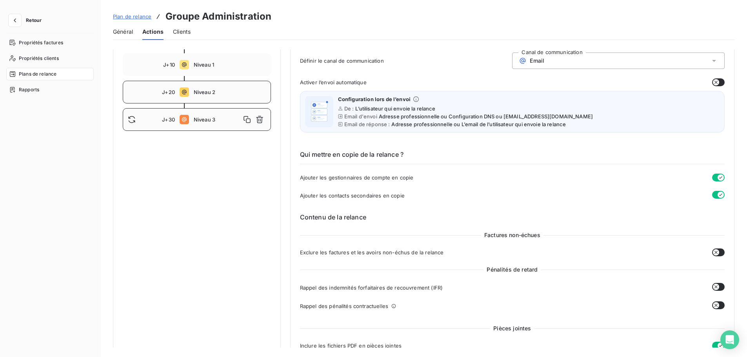
click at [210, 95] on span "Niveau 2" at bounding box center [230, 92] width 72 height 6
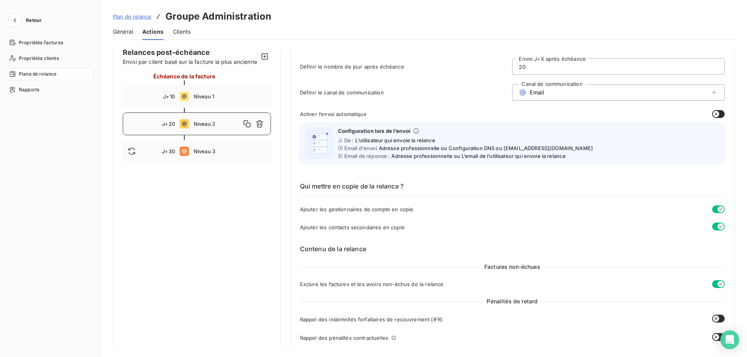
scroll to position [39, 0]
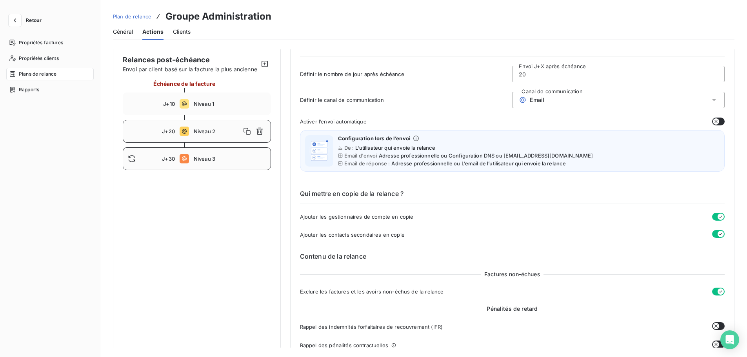
click at [207, 162] on span "Niveau 3" at bounding box center [230, 159] width 72 height 6
type input "30"
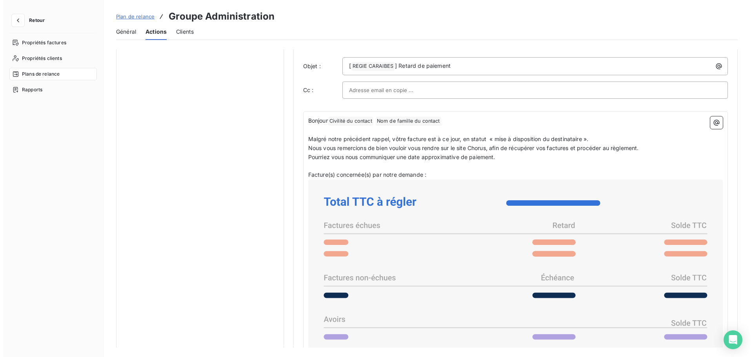
scroll to position [471, 0]
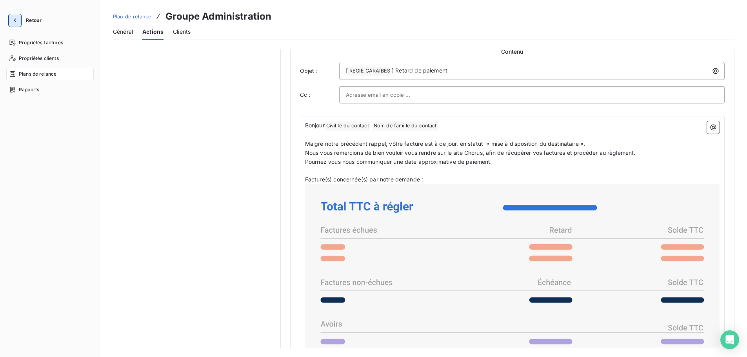
click at [16, 21] on icon "button" at bounding box center [15, 20] width 8 height 8
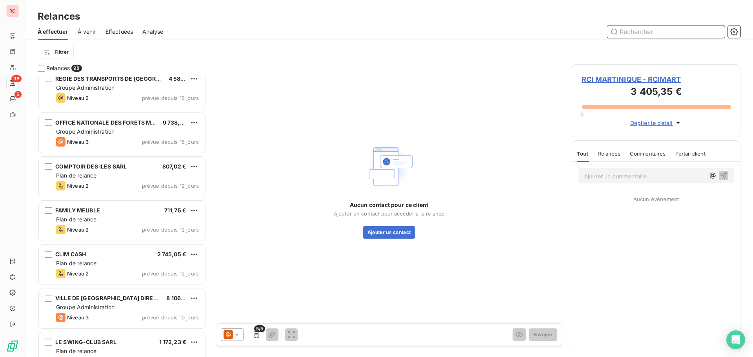
scroll to position [2392, 0]
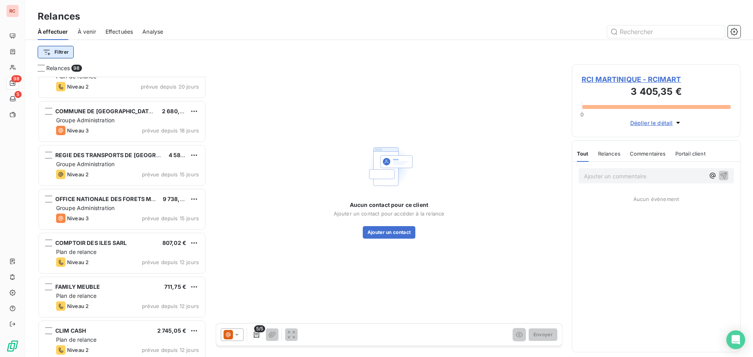
click at [59, 49] on html "RC 98 5 Relances À effectuer À venir Effectuées Analyse Filtrer Relances 98 CON…" at bounding box center [376, 178] width 753 height 357
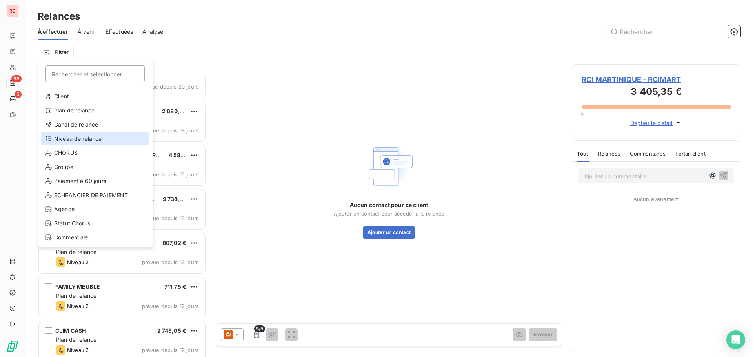
click at [75, 138] on div "Niveau de relance" at bounding box center [95, 139] width 109 height 13
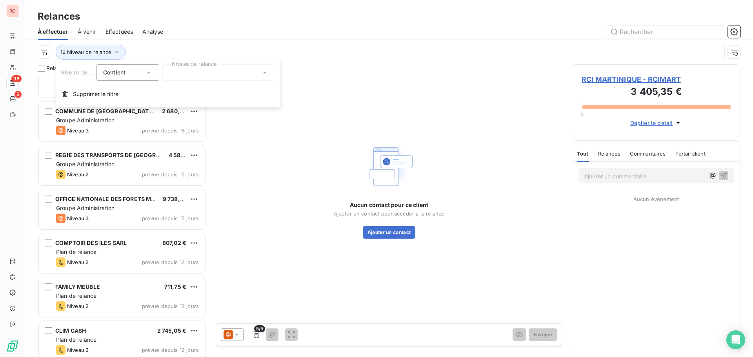
click at [216, 75] on div at bounding box center [218, 72] width 113 height 16
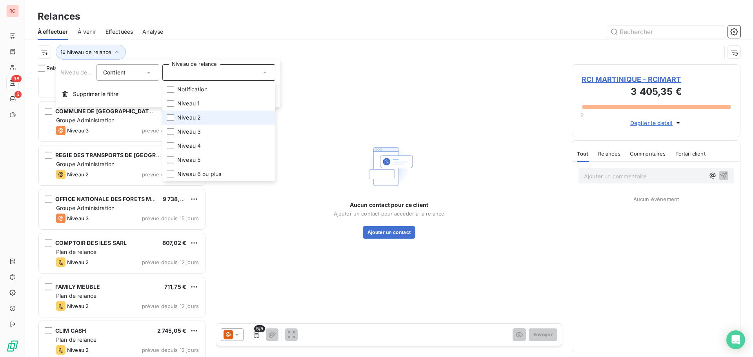
click at [198, 116] on span "Niveau 2" at bounding box center [189, 118] width 24 height 8
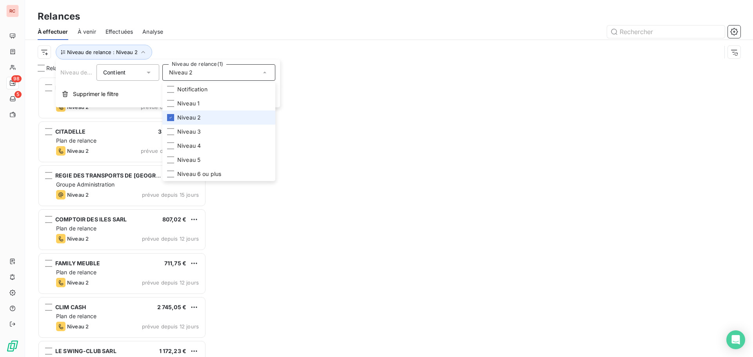
scroll to position [274, 163]
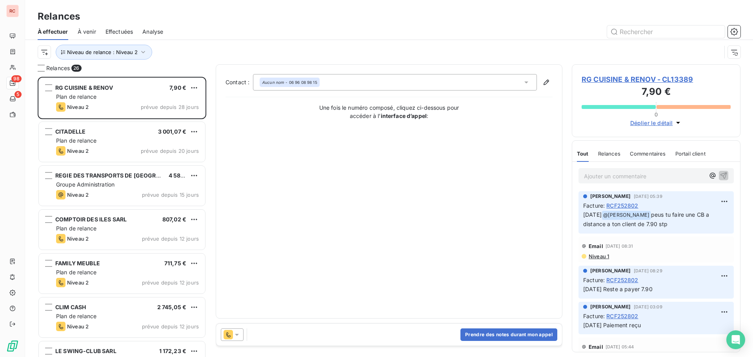
click at [281, 31] on div at bounding box center [457, 31] width 568 height 13
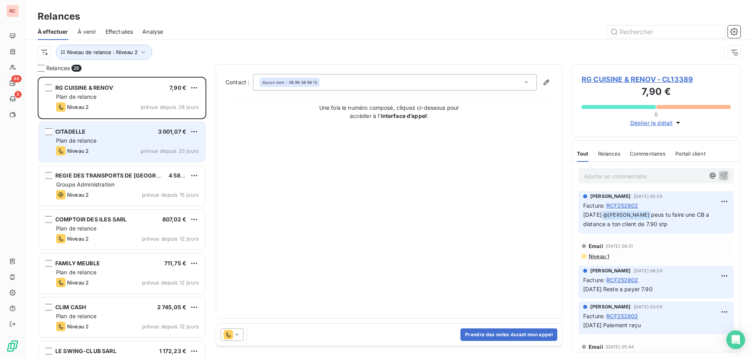
click at [111, 153] on div "Niveau 2 prévue depuis 20 jours" at bounding box center [127, 150] width 143 height 9
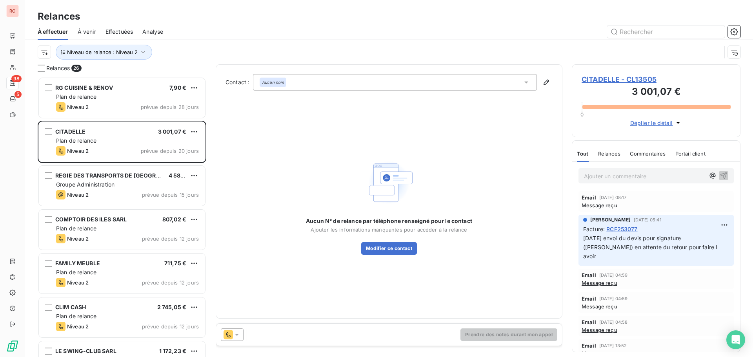
scroll to position [274, 163]
click at [608, 81] on span "CITADELLE - CL13505" at bounding box center [656, 79] width 149 height 11
